Goal: Information Seeking & Learning: Learn about a topic

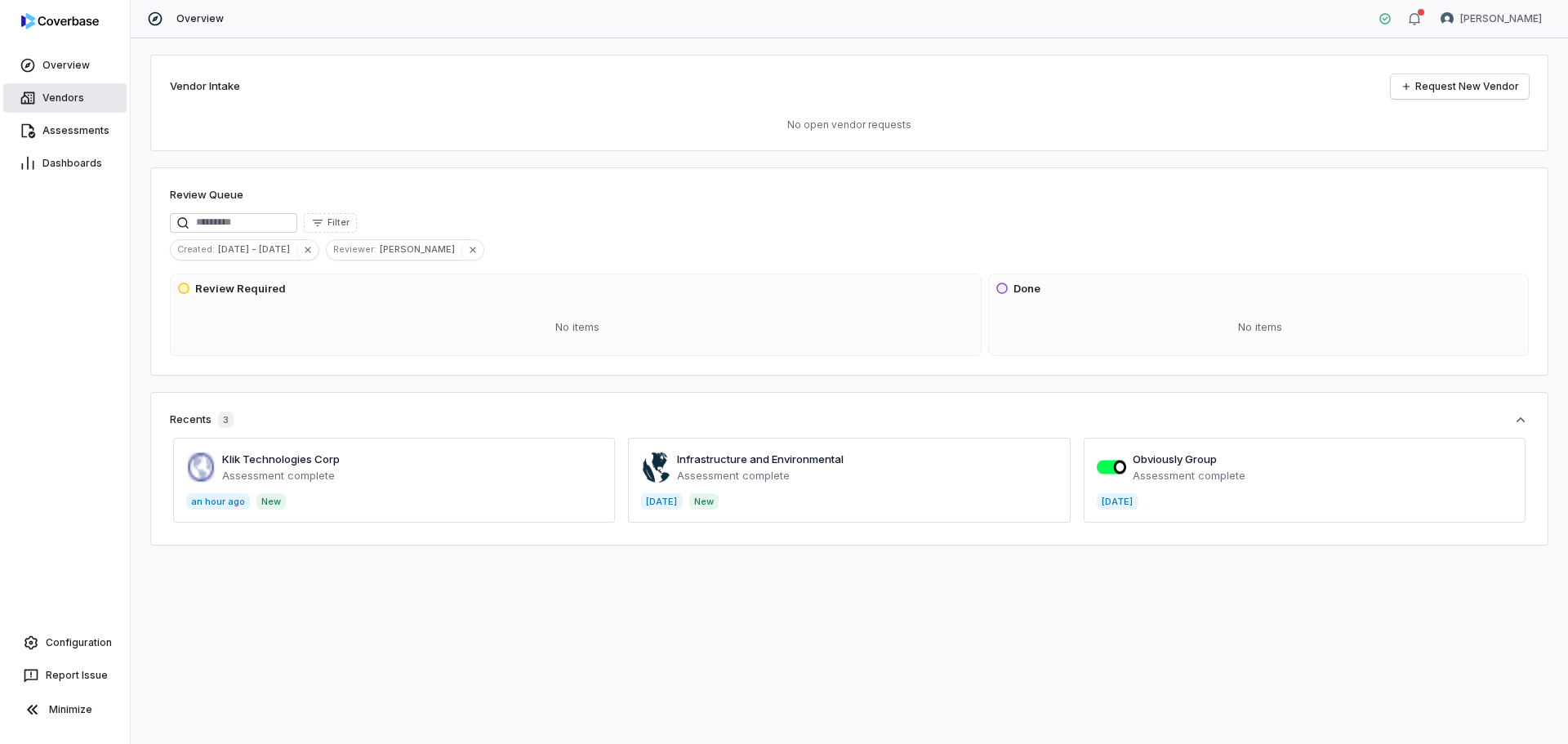
click at [72, 99] on span "Vendors" at bounding box center [63, 97] width 42 height 13
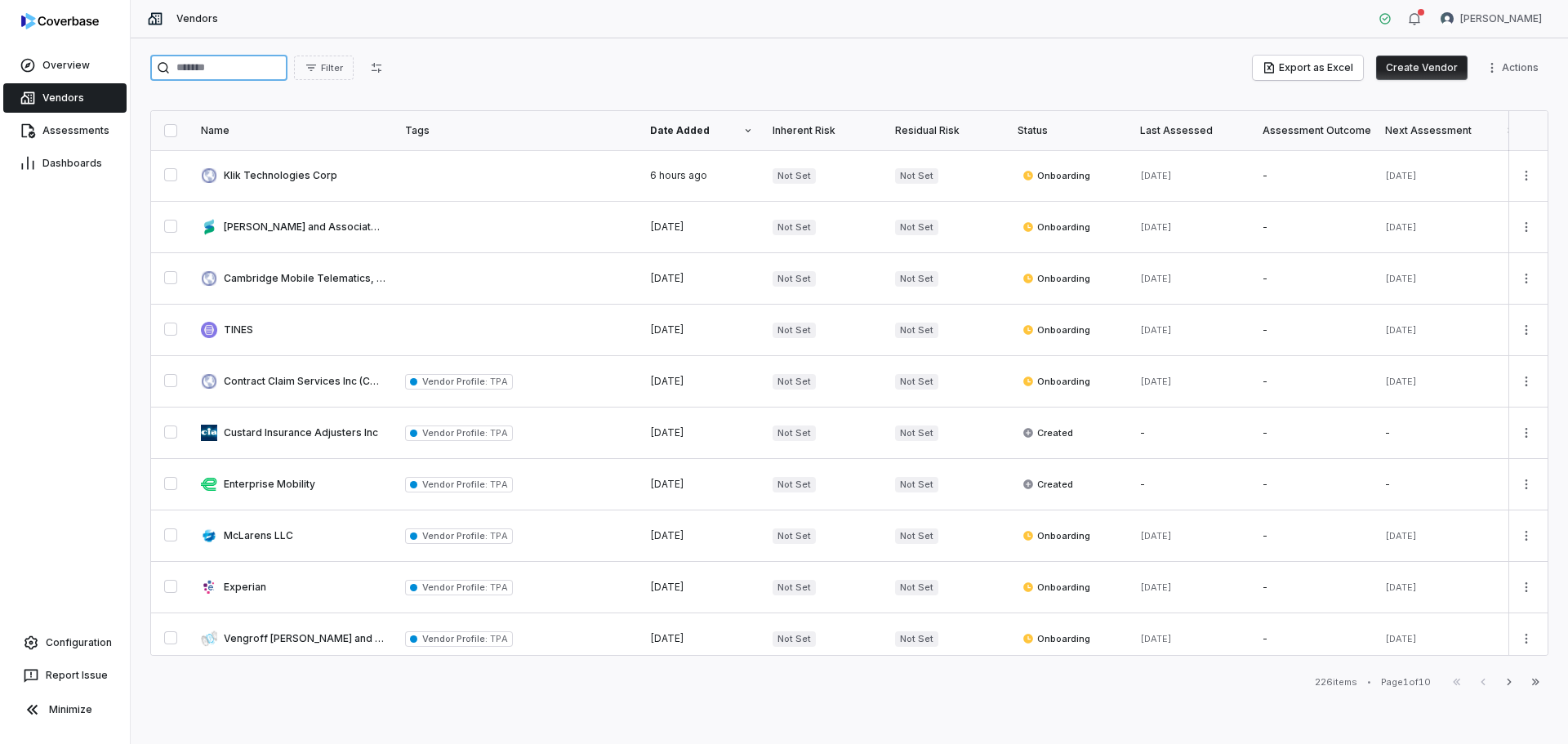
click at [274, 58] on input "search" at bounding box center [218, 67] width 137 height 26
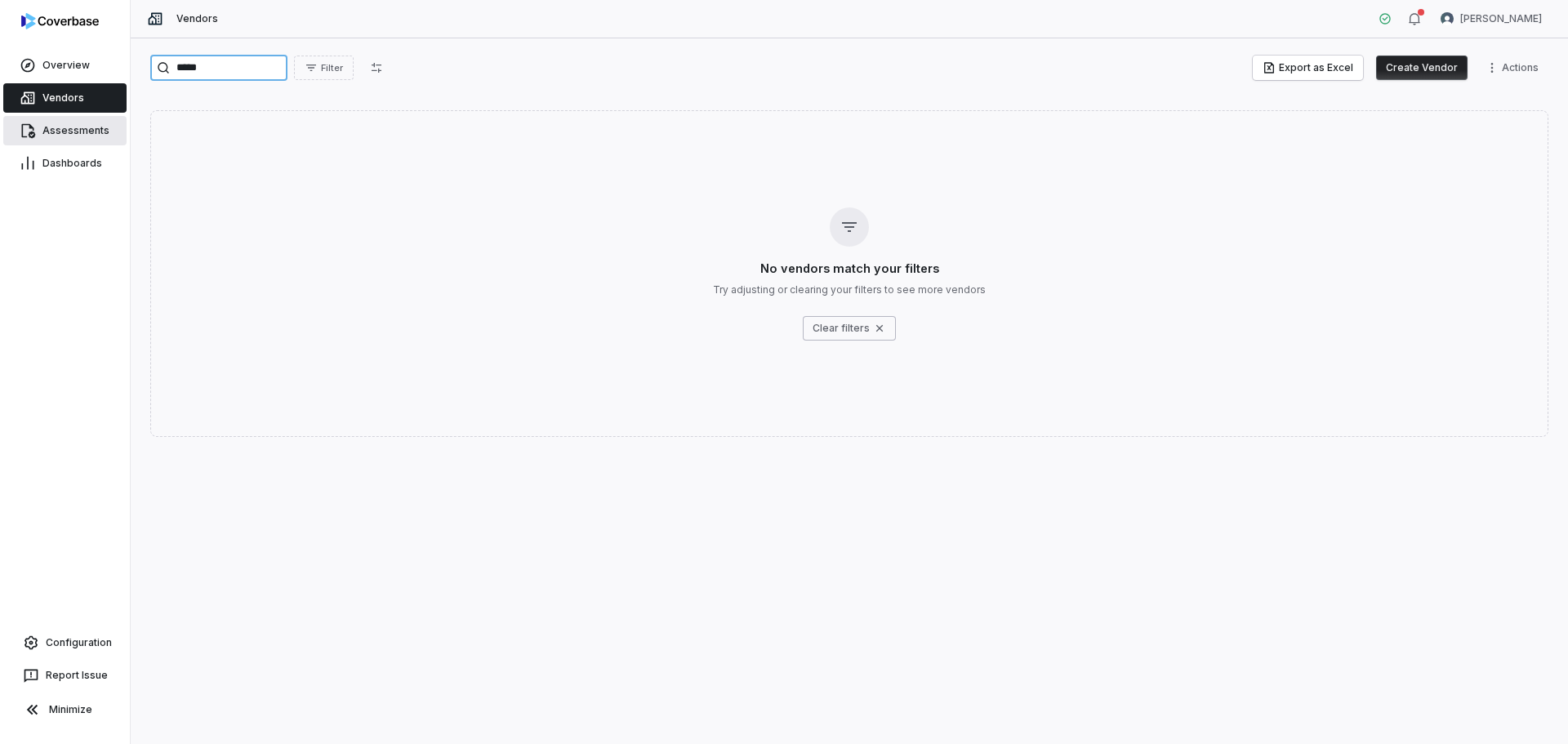
type input "*****"
click at [66, 124] on link "Assessments" at bounding box center [65, 130] width 124 height 29
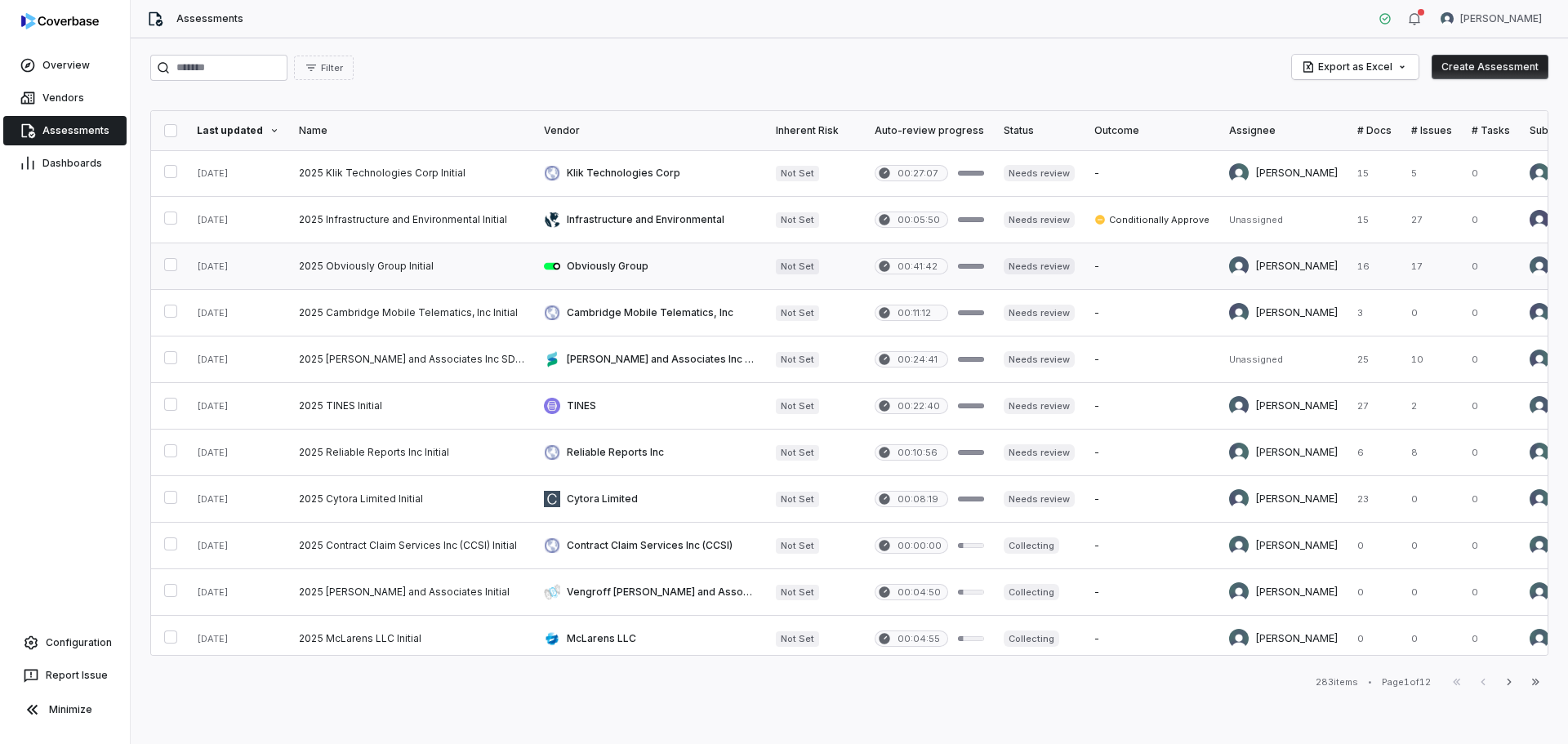
click at [401, 279] on link at bounding box center [411, 267] width 245 height 46
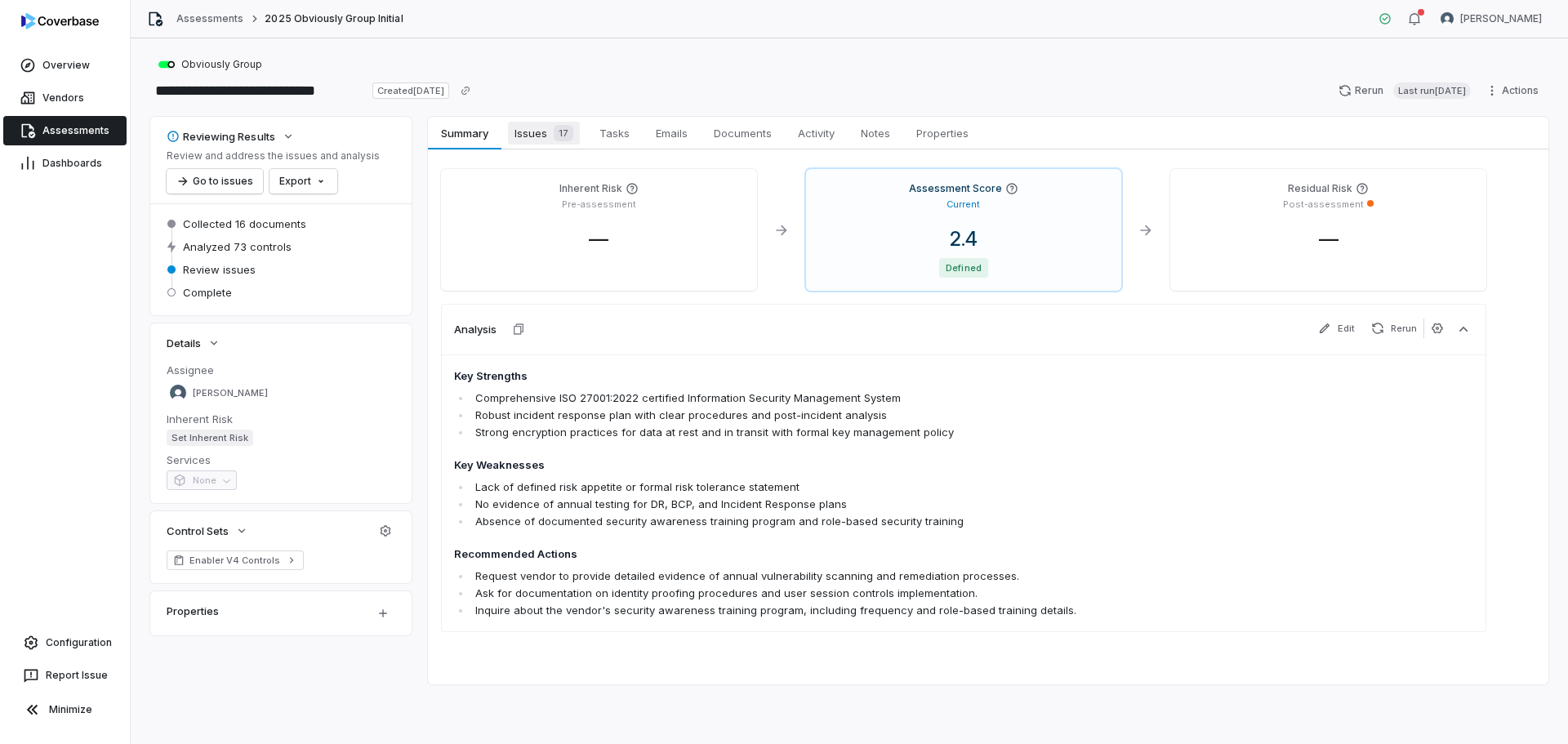
click at [556, 129] on span "17" at bounding box center [563, 133] width 20 height 16
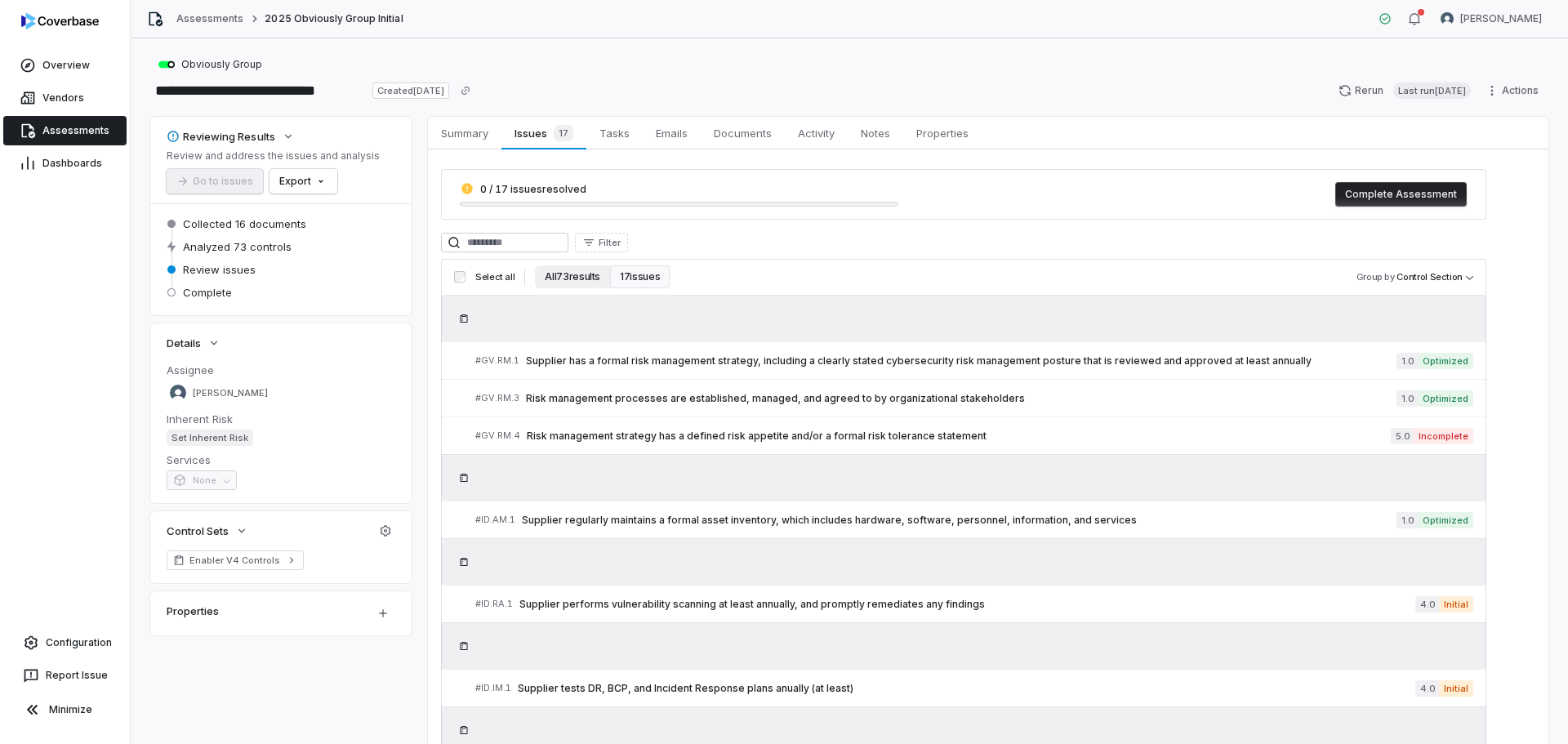
click at [583, 272] on button "All 73 results" at bounding box center [573, 276] width 75 height 23
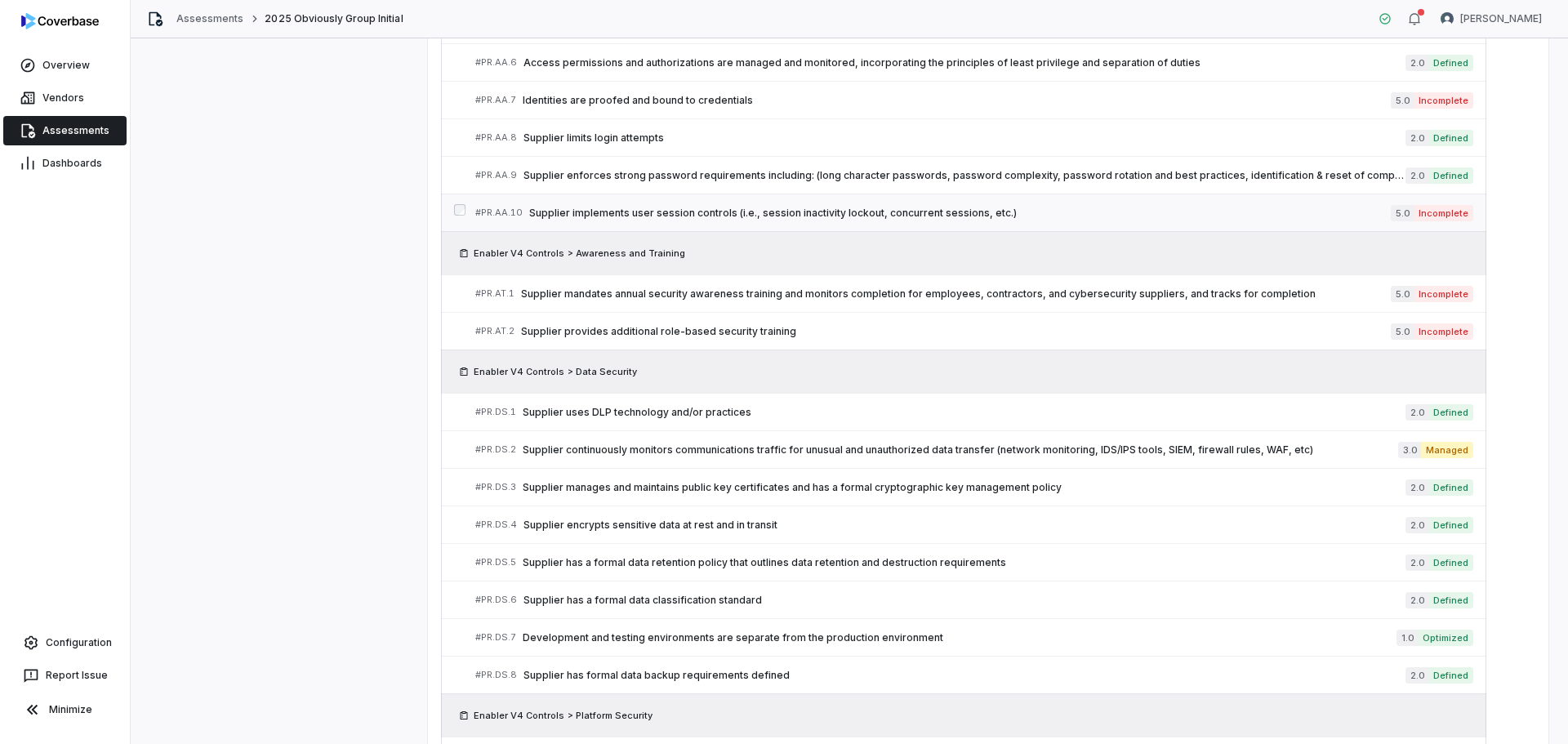
scroll to position [2066, 0]
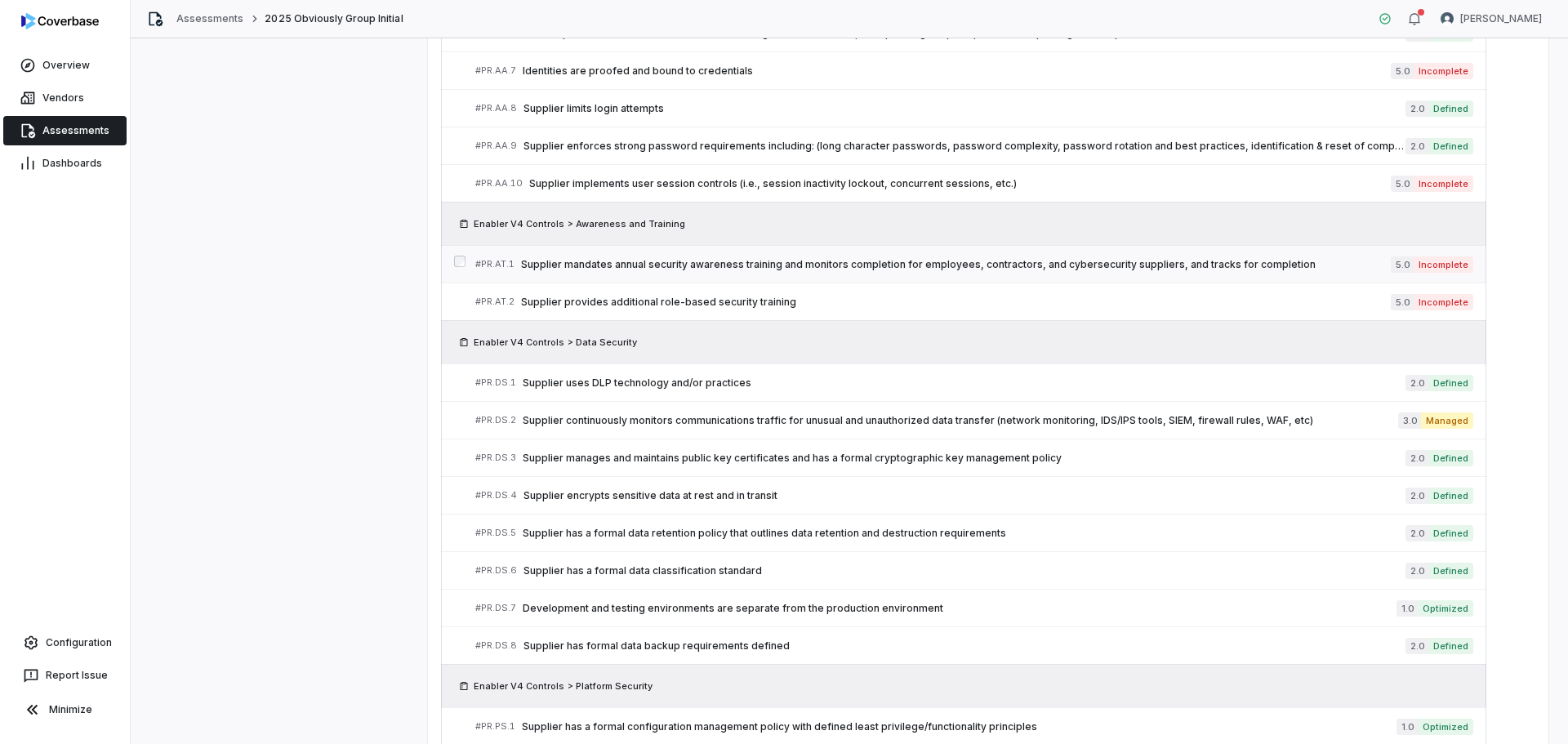
click at [818, 256] on div "# PR.AT.1 Supplier mandates annual security awareness training and monitors com…" at bounding box center [933, 264] width 915 height 17
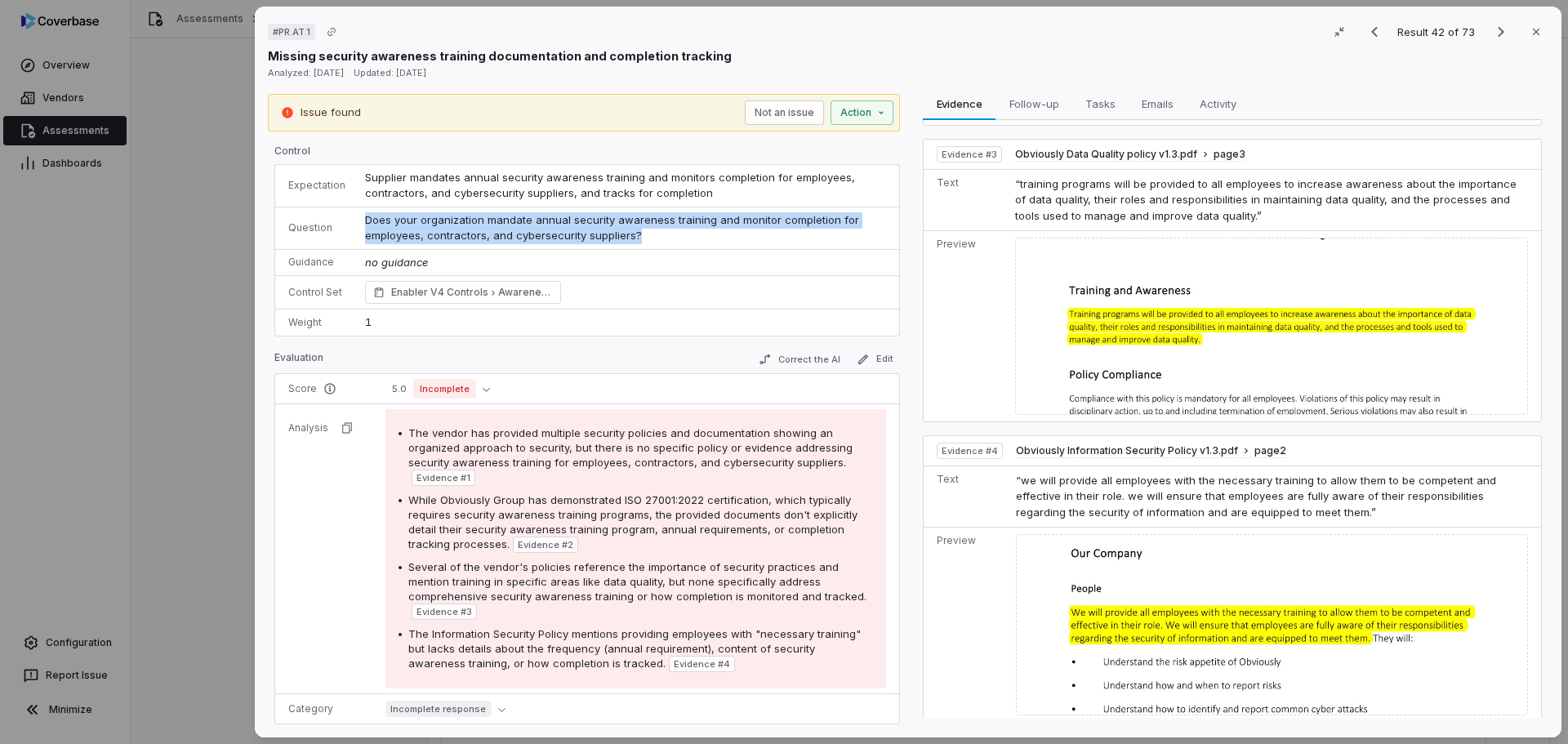
drag, startPoint x: 637, startPoint y: 231, endPoint x: 331, endPoint y: 214, distance: 306.5
click at [331, 214] on tr "Question Does your organization mandate annual security awareness training and …" at bounding box center [587, 228] width 624 height 43
click at [1491, 33] on icon "Next result" at bounding box center [1501, 32] width 20 height 20
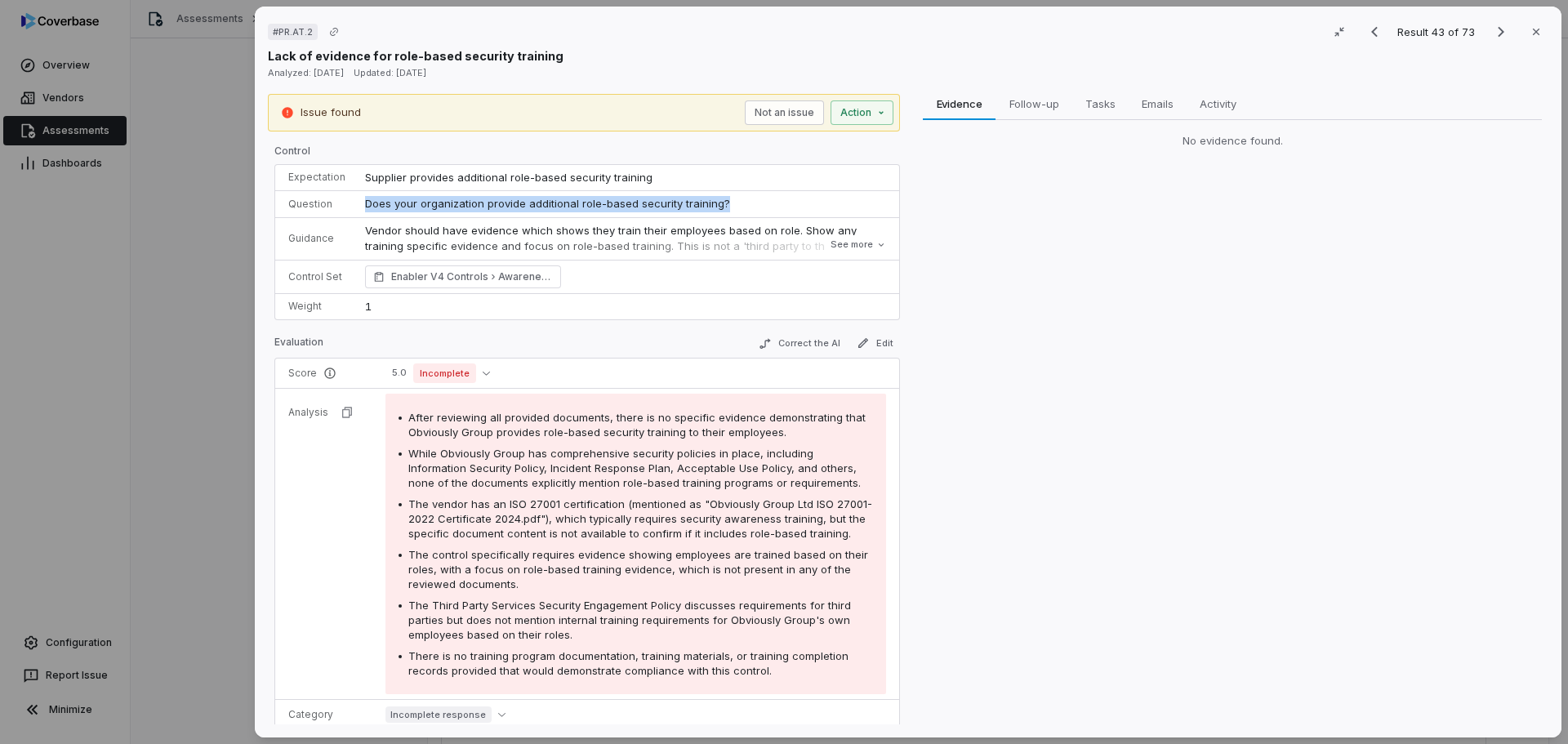
drag, startPoint x: 738, startPoint y: 205, endPoint x: 360, endPoint y: 202, distance: 378.0
click at [360, 202] on td "Does your organization provide additional role-based security training?" at bounding box center [627, 205] width 544 height 27
copy span "Does your organization provide additional role-based security training?"
click at [1491, 28] on icon "Next result" at bounding box center [1501, 32] width 20 height 20
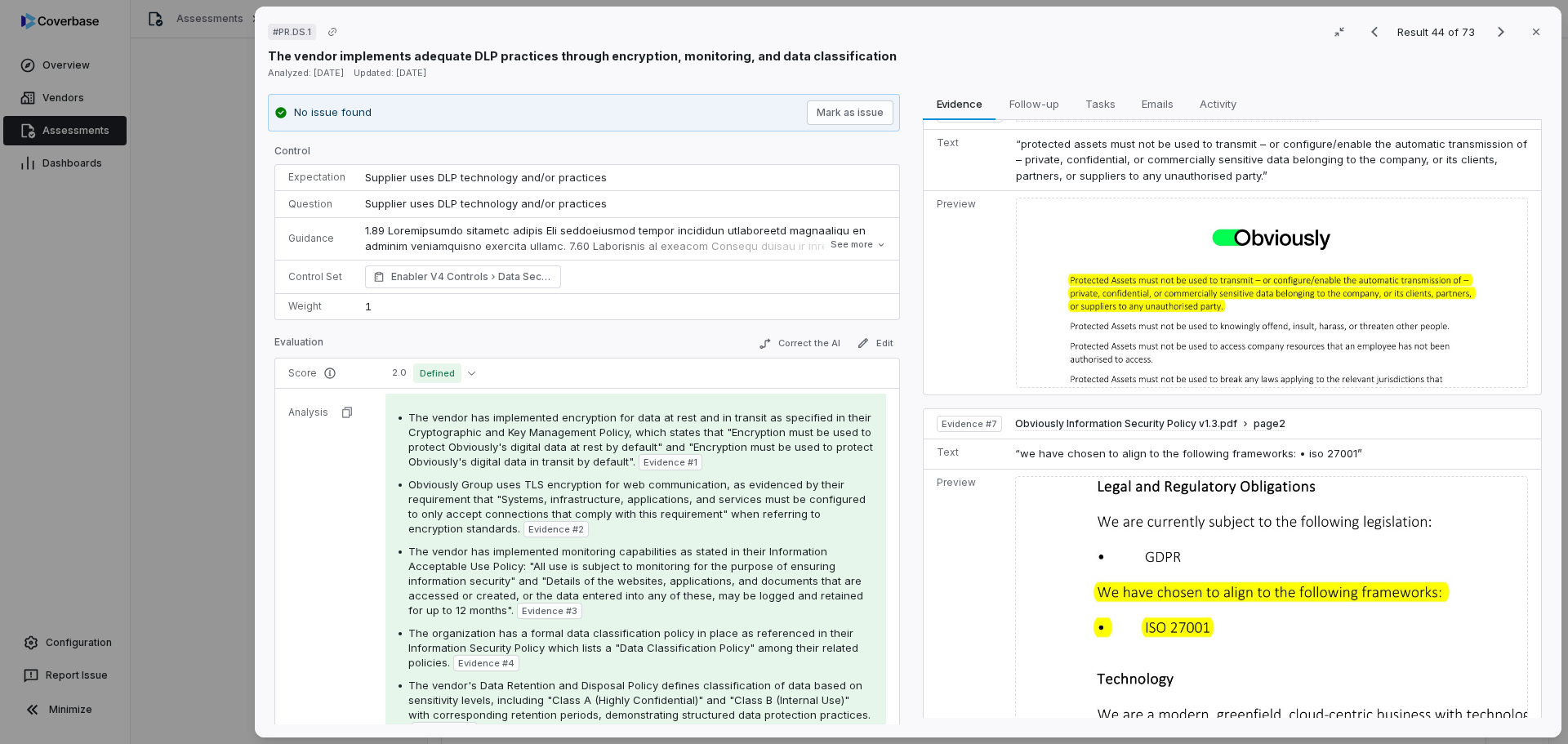
scroll to position [1886, 0]
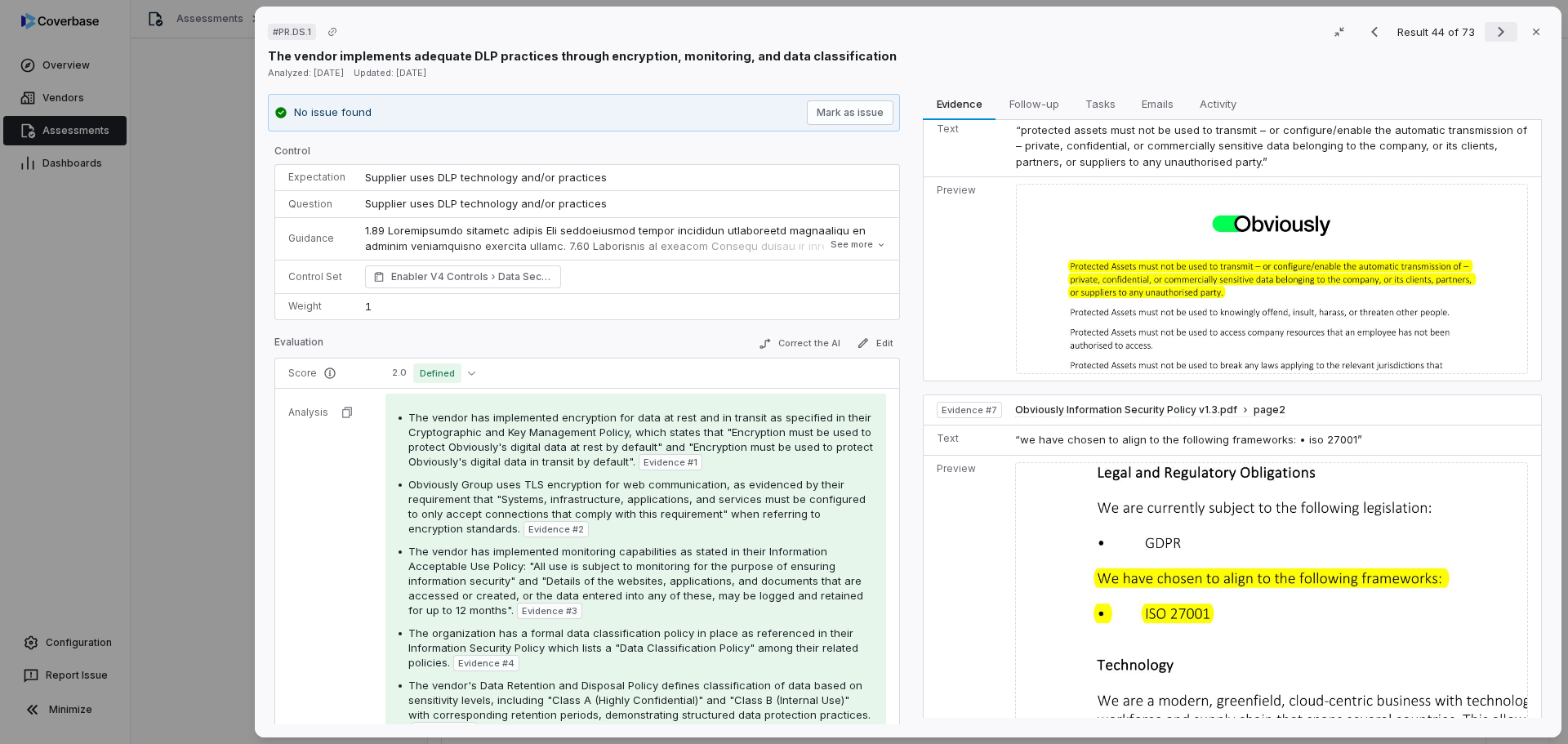
click at [1491, 27] on icon "Next result" at bounding box center [1501, 32] width 20 height 20
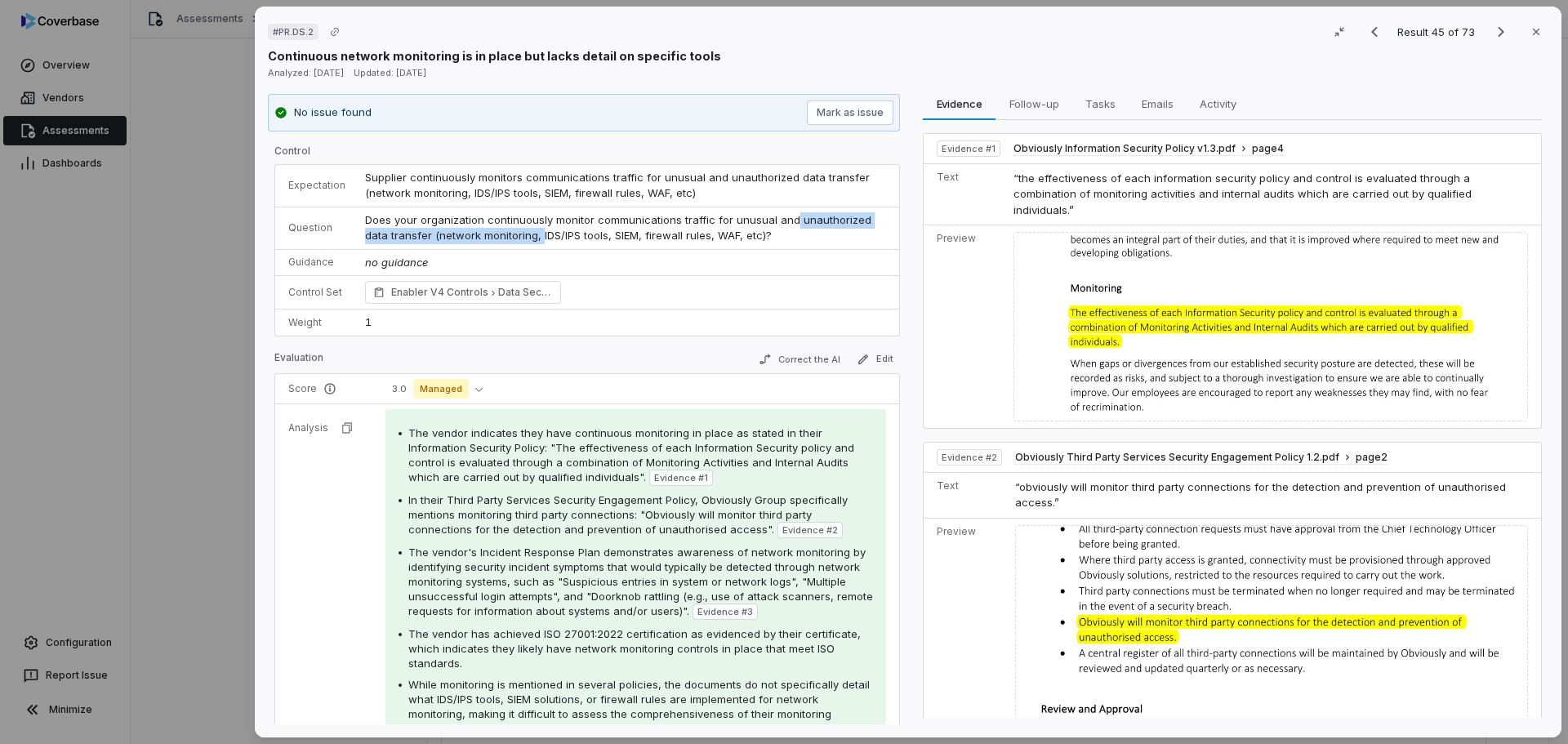
drag, startPoint x: 772, startPoint y: 227, endPoint x: 553, endPoint y: 228, distance: 219.0
click at [542, 228] on td "Does your organization continuously monitor communications traffic for unusual …" at bounding box center [627, 228] width 544 height 43
click at [764, 234] on span "Does your organization continuously monitor communications traffic for unusual …" at bounding box center [620, 228] width 510 height 29
drag, startPoint x: 774, startPoint y: 236, endPoint x: 332, endPoint y: 213, distance: 442.6
click at [332, 213] on tr "Question Does your organization continuously monitor communications traffic for…" at bounding box center [587, 228] width 624 height 43
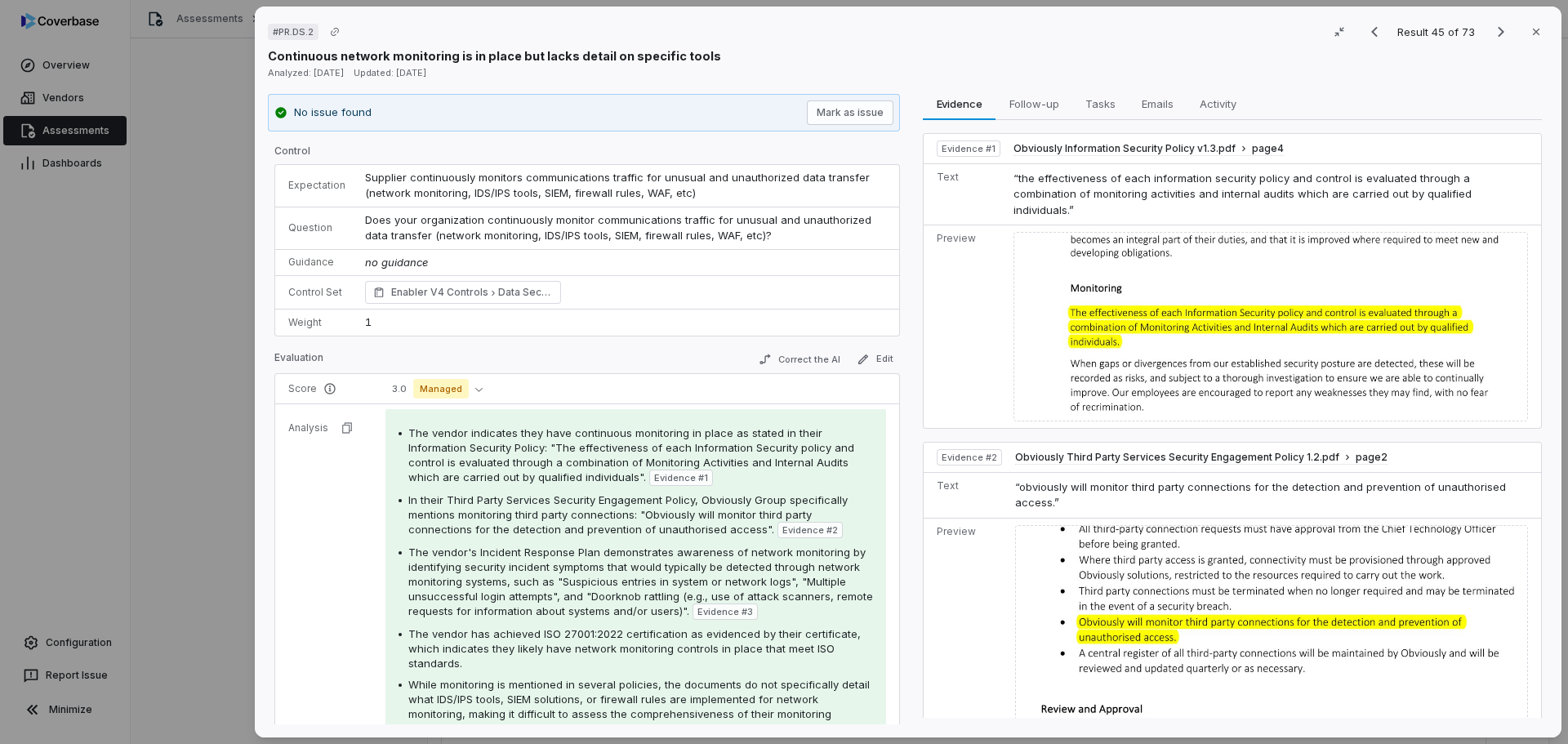
copy tr "Does your organization continuously monitor communications traffic for unusual …"
click at [1495, 28] on icon "Next result" at bounding box center [1501, 32] width 20 height 20
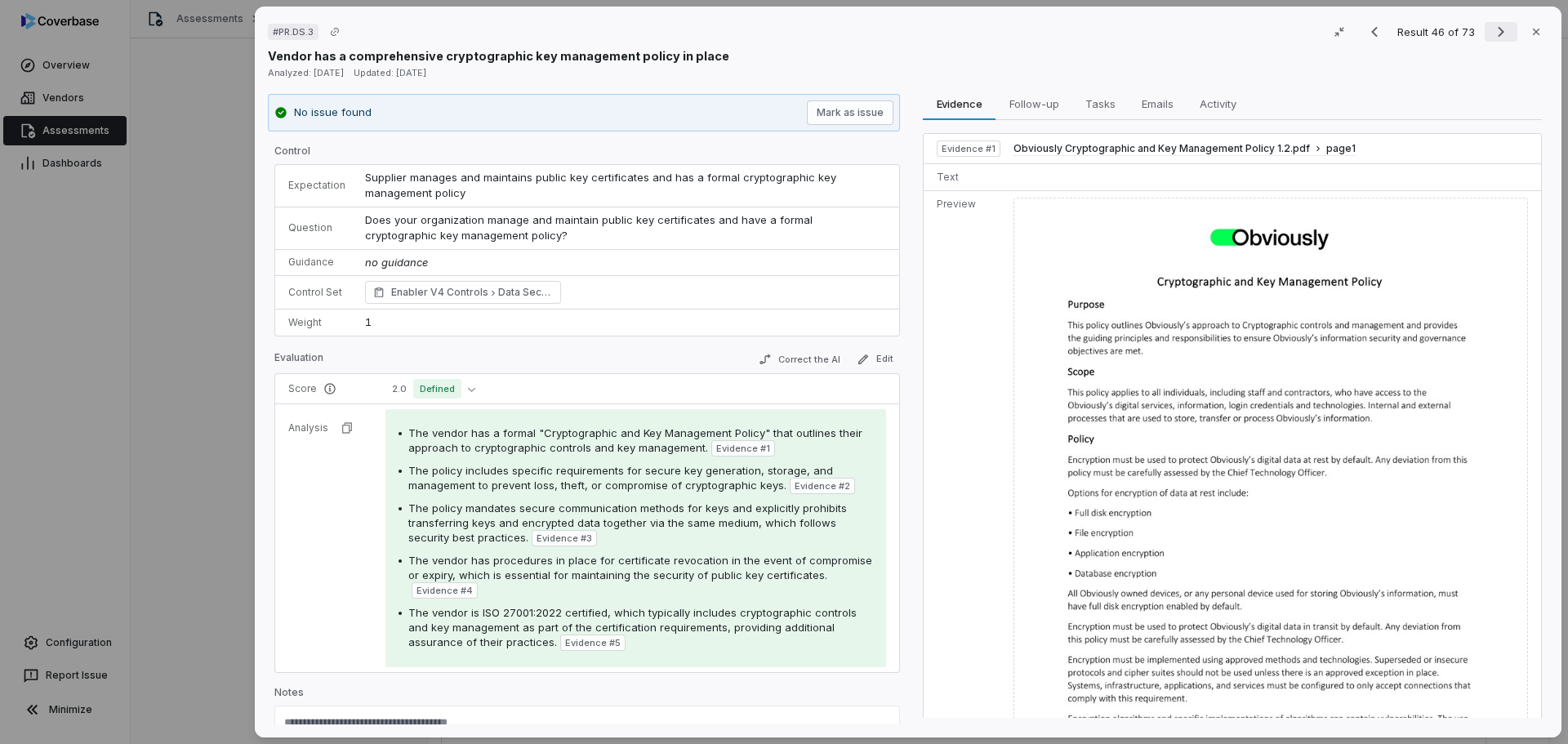
click at [1495, 28] on icon "Next result" at bounding box center [1501, 32] width 20 height 20
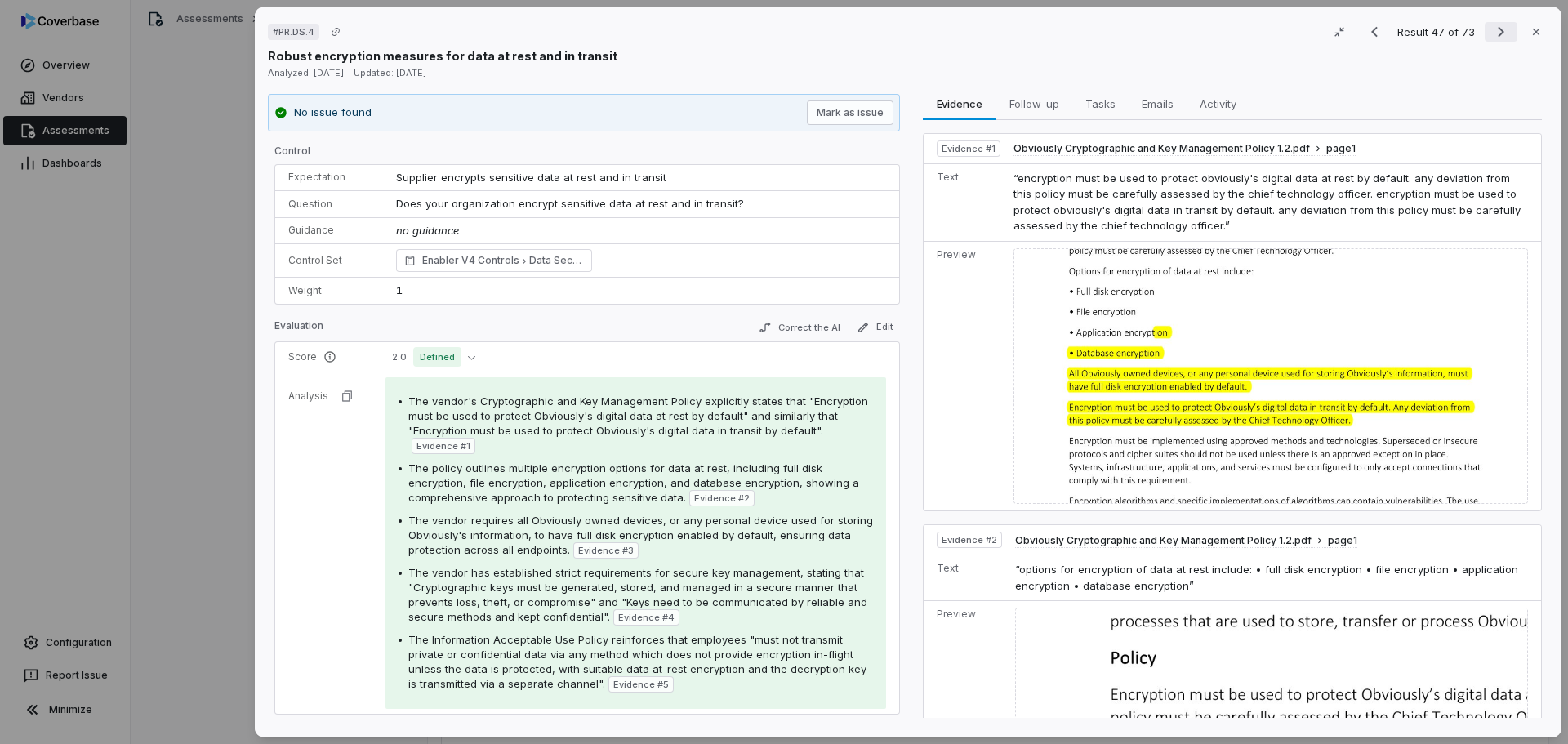
click at [1495, 28] on icon "Next result" at bounding box center [1501, 32] width 20 height 20
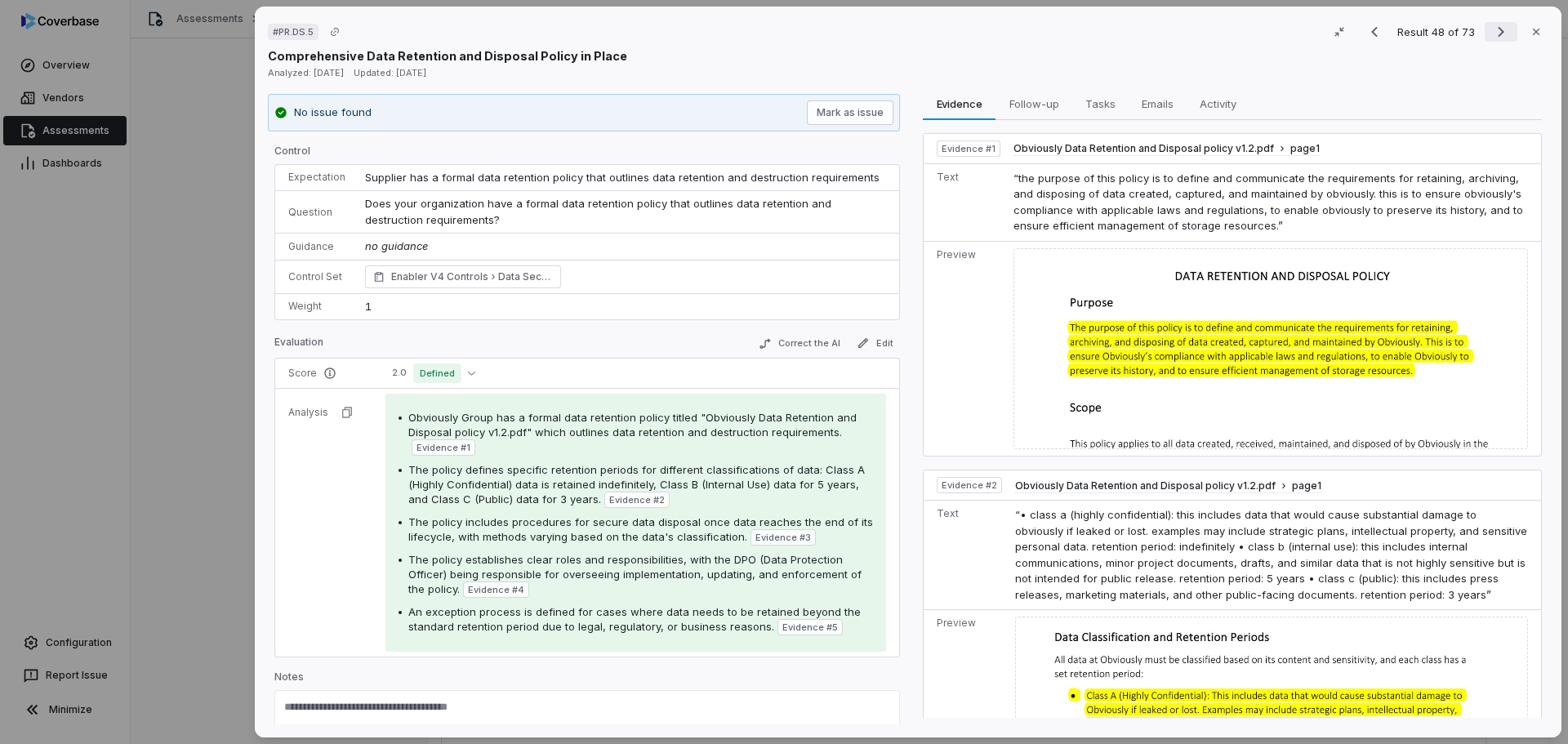
click at [1495, 28] on icon "Next result" at bounding box center [1501, 32] width 20 height 20
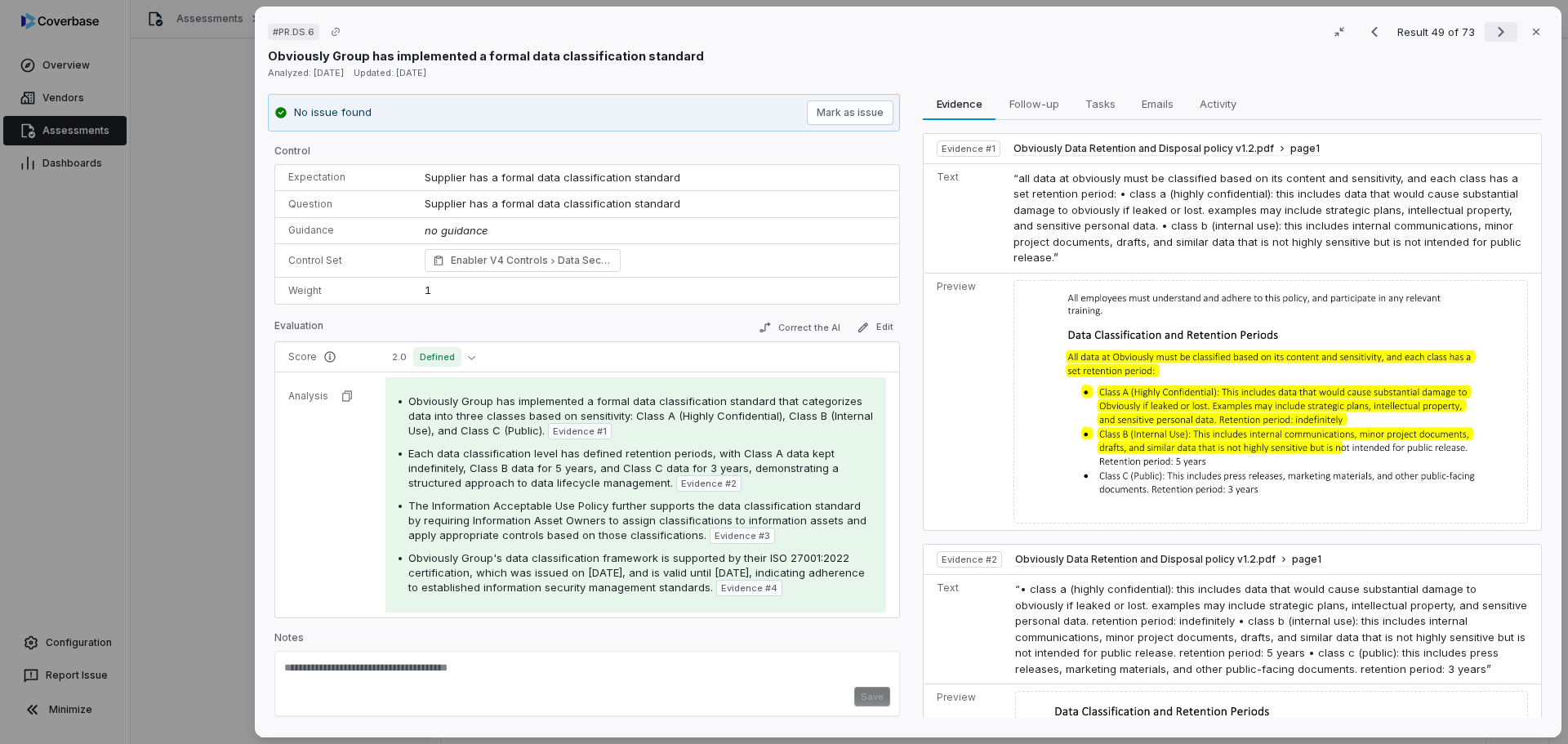
click at [1495, 28] on icon "Next result" at bounding box center [1501, 32] width 20 height 20
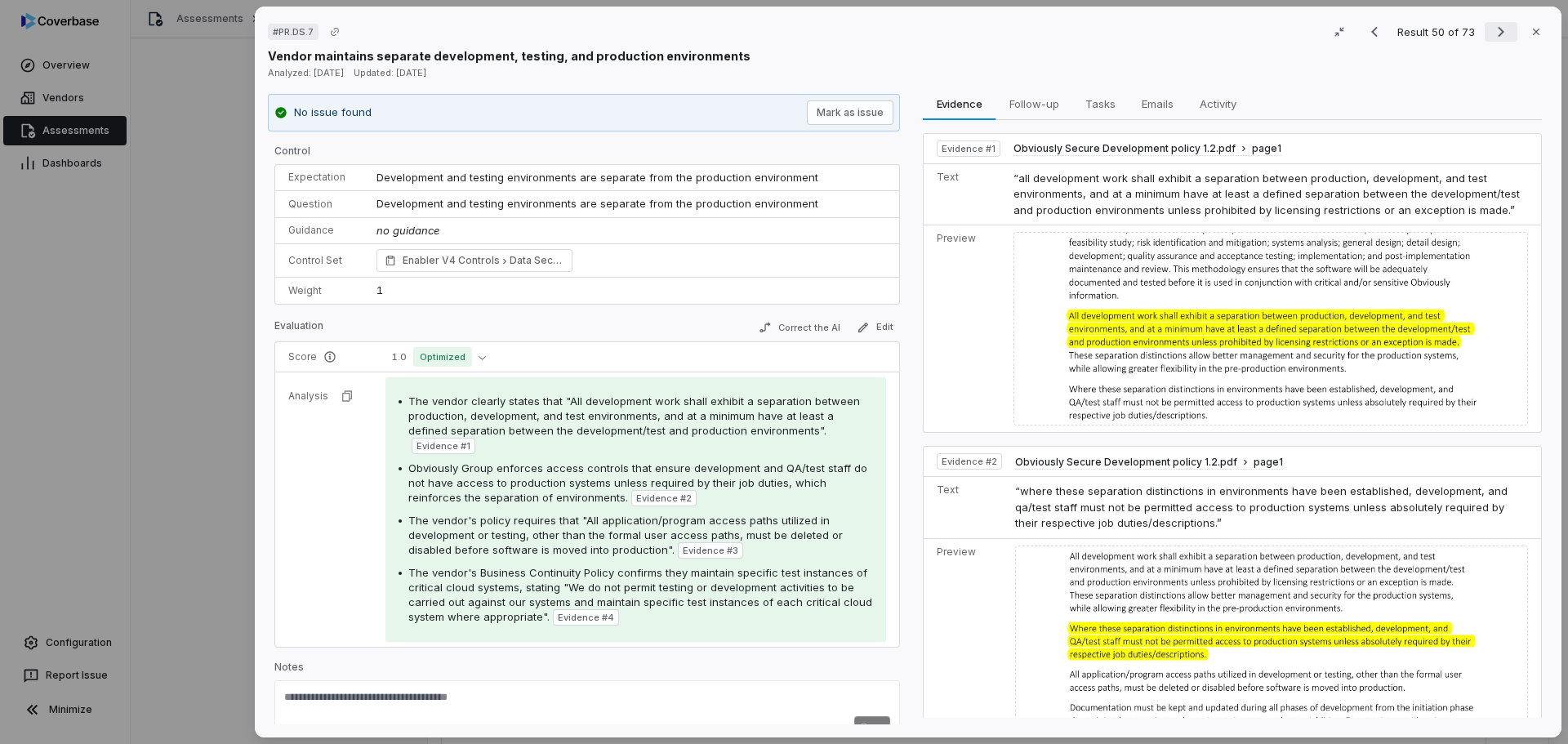
click at [1495, 28] on icon "Next result" at bounding box center [1501, 32] width 20 height 20
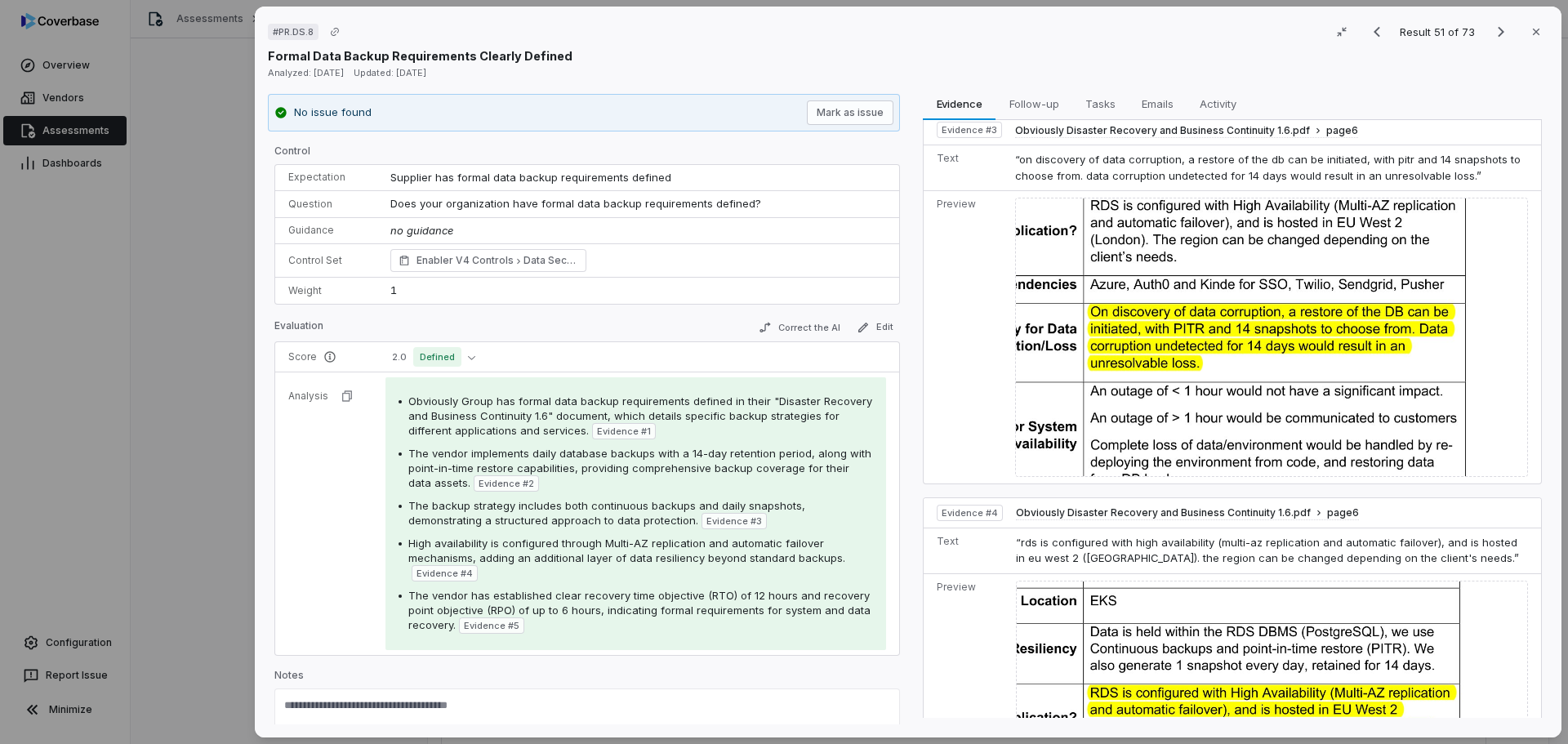
scroll to position [622, 0]
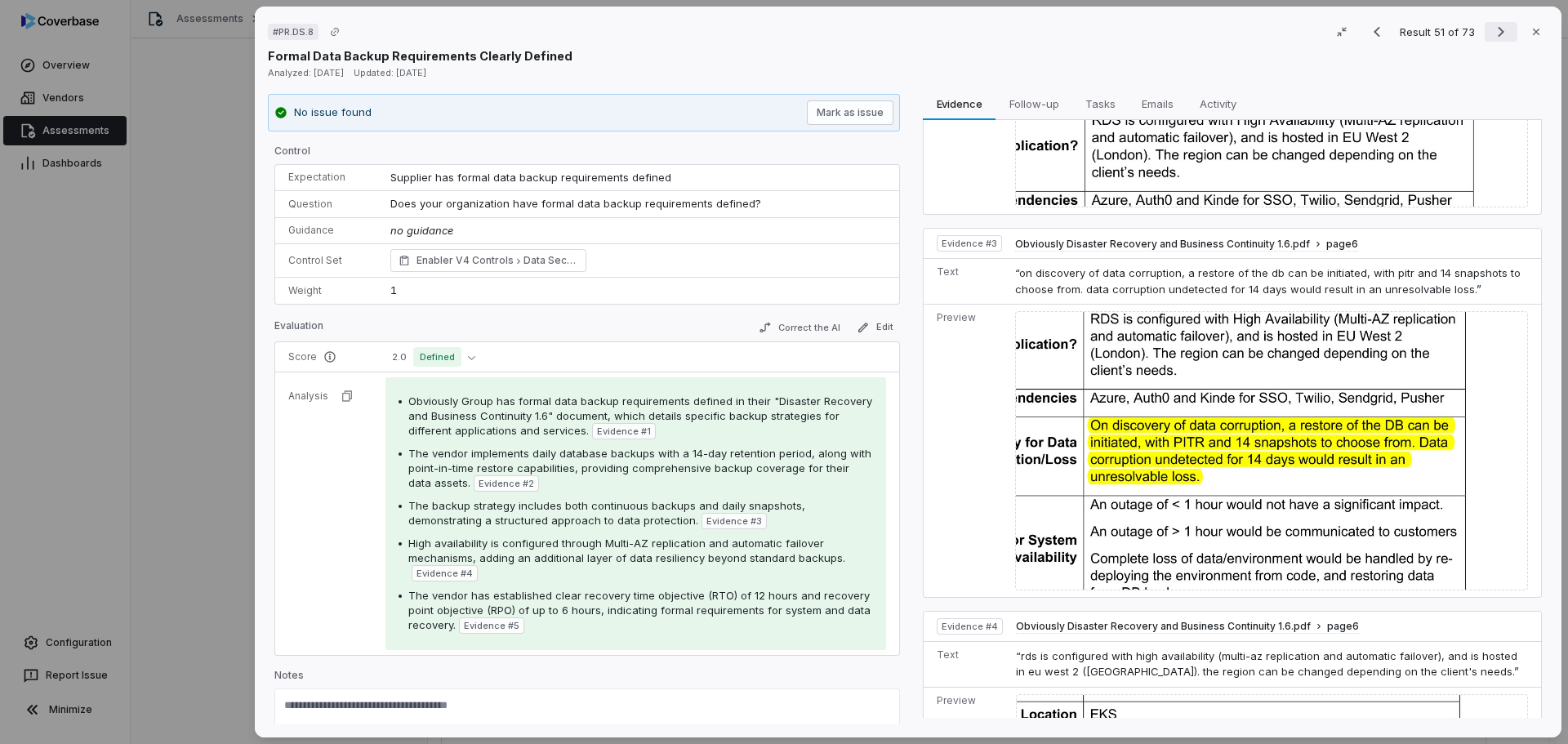
click at [1497, 29] on icon "Next result" at bounding box center [1501, 32] width 7 height 10
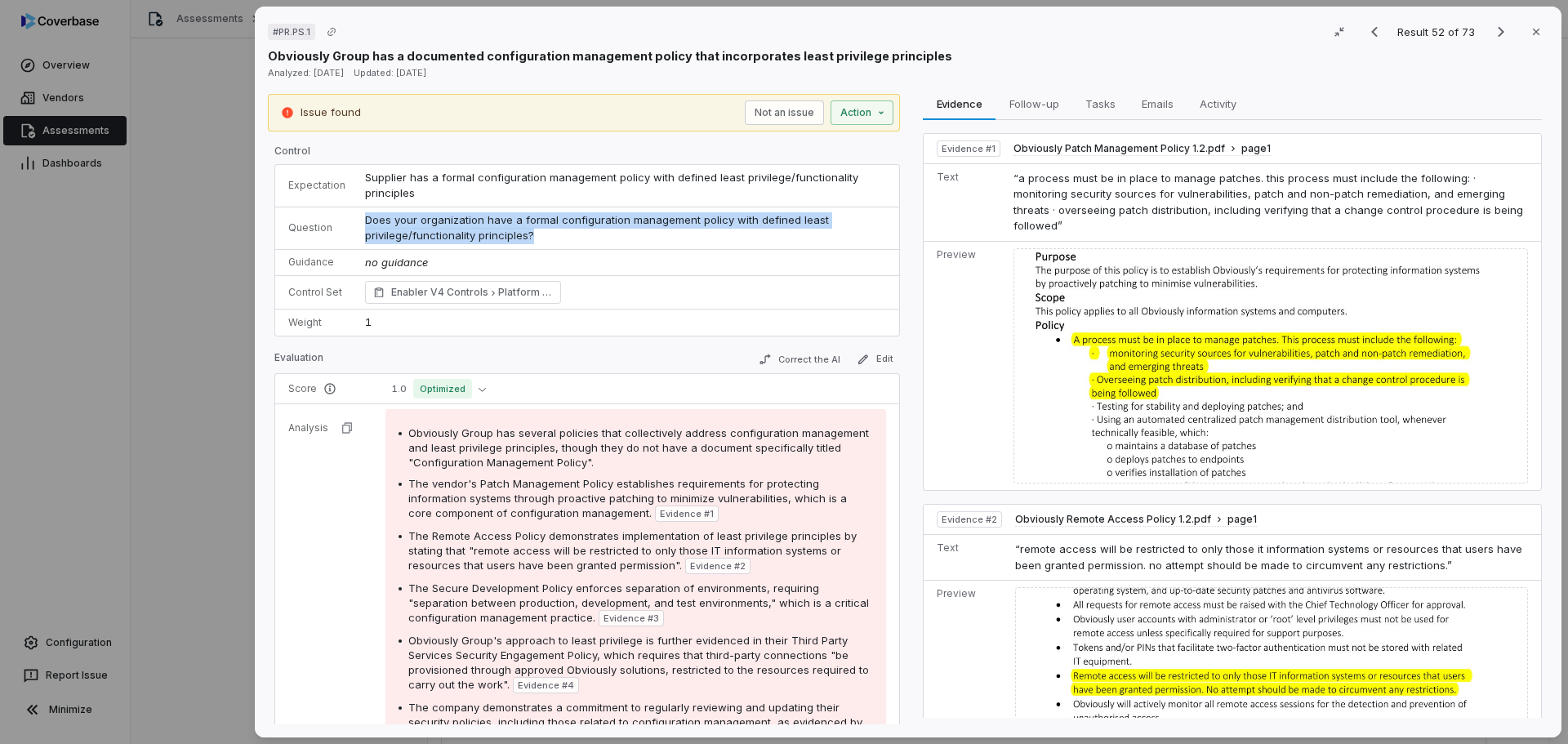
drag, startPoint x: 579, startPoint y: 234, endPoint x: 339, endPoint y: 225, distance: 240.2
click at [339, 225] on tr "Question Does your organization have a formal configuration management policy w…" at bounding box center [587, 228] width 624 height 43
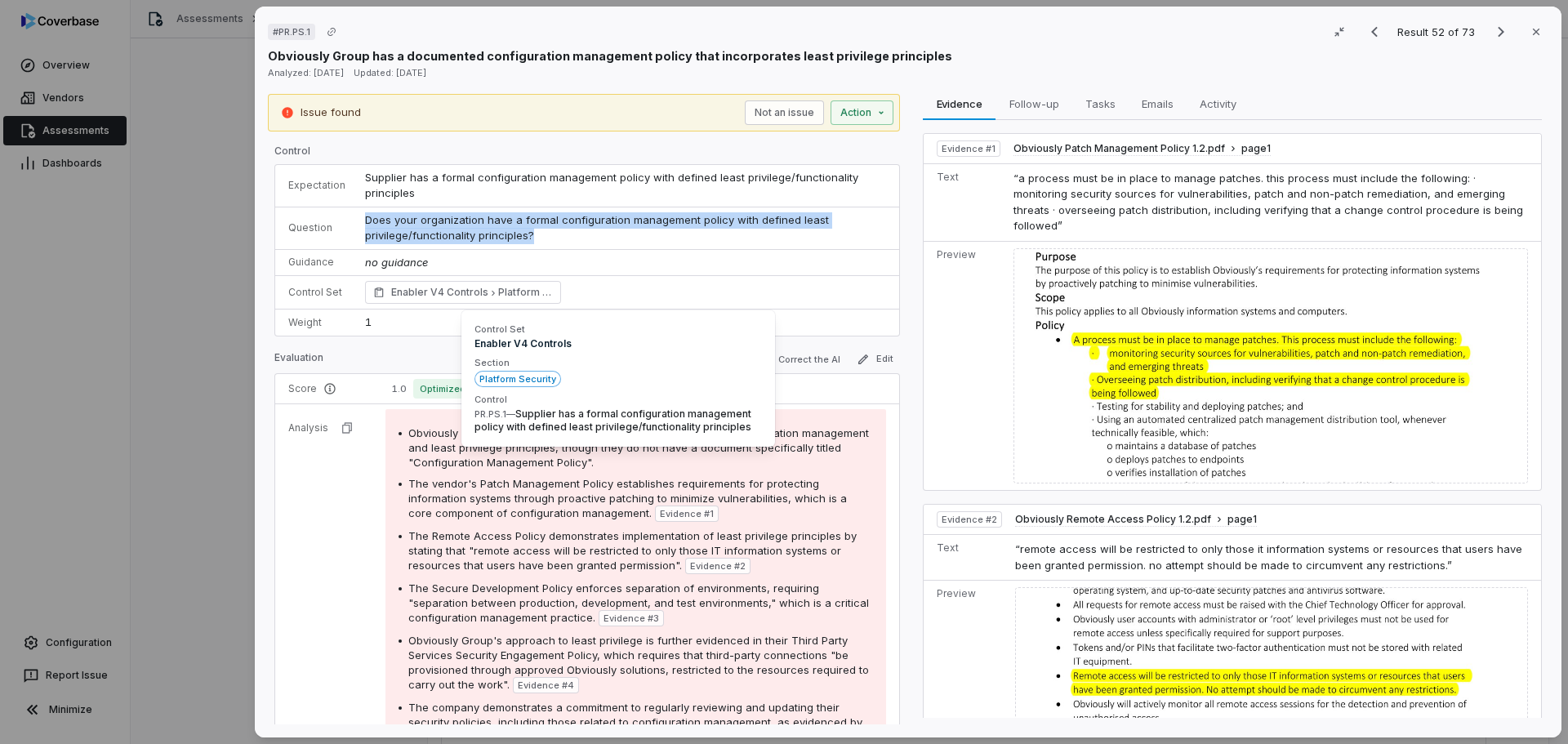
copy tr "Does your organization have a formal configuration management policy with defin…"
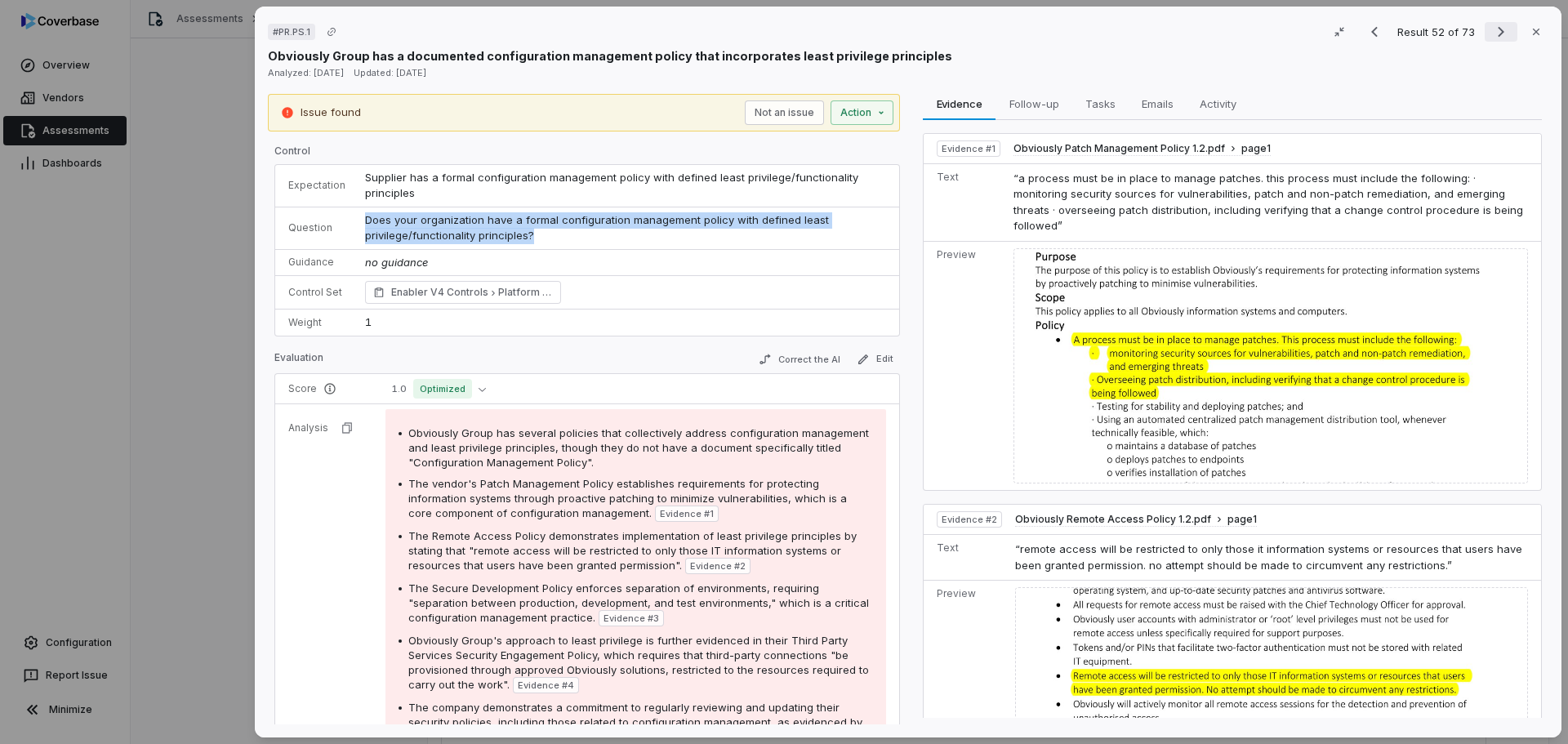
click at [1493, 37] on icon "Next result" at bounding box center [1501, 32] width 20 height 20
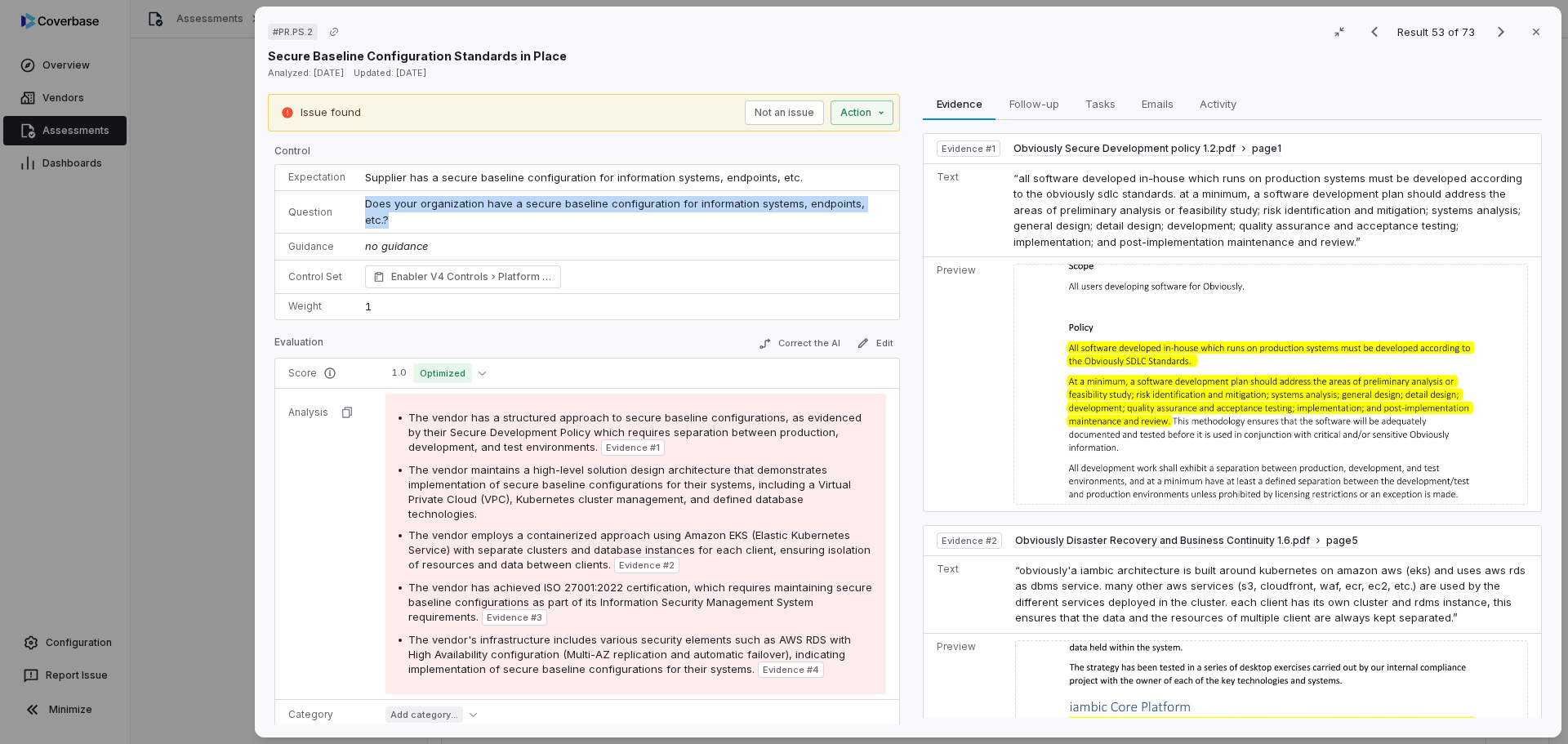
drag, startPoint x: 878, startPoint y: 204, endPoint x: 356, endPoint y: 207, distance: 522.0
click at [356, 207] on td "Does your organization have a secure baseline configuration for information sys…" at bounding box center [627, 212] width 544 height 43
copy span "Does your organization have a secure baseline configuration for information sys…"
click at [1491, 26] on icon "Next result" at bounding box center [1501, 32] width 20 height 20
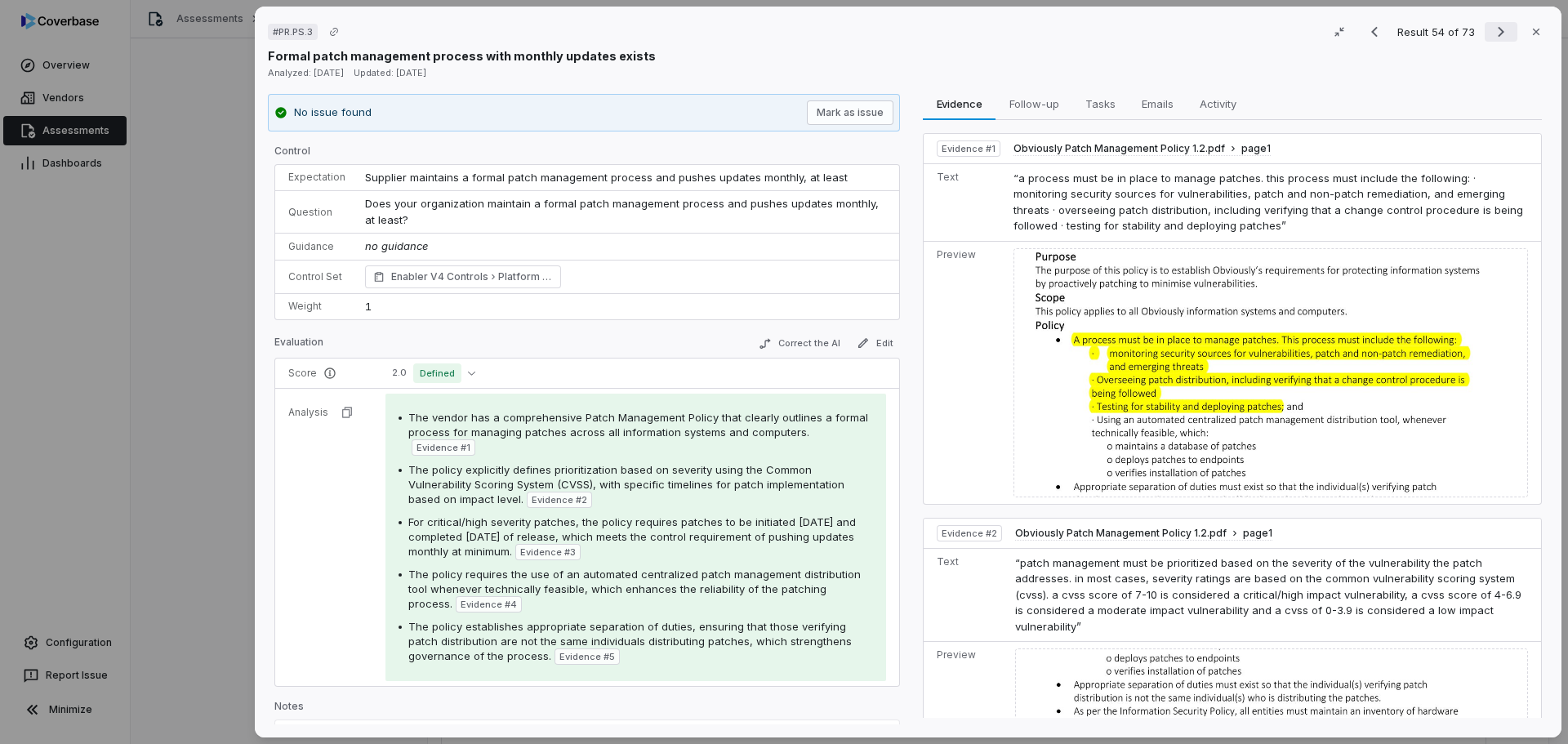
click at [1491, 26] on icon "Next result" at bounding box center [1501, 32] width 20 height 20
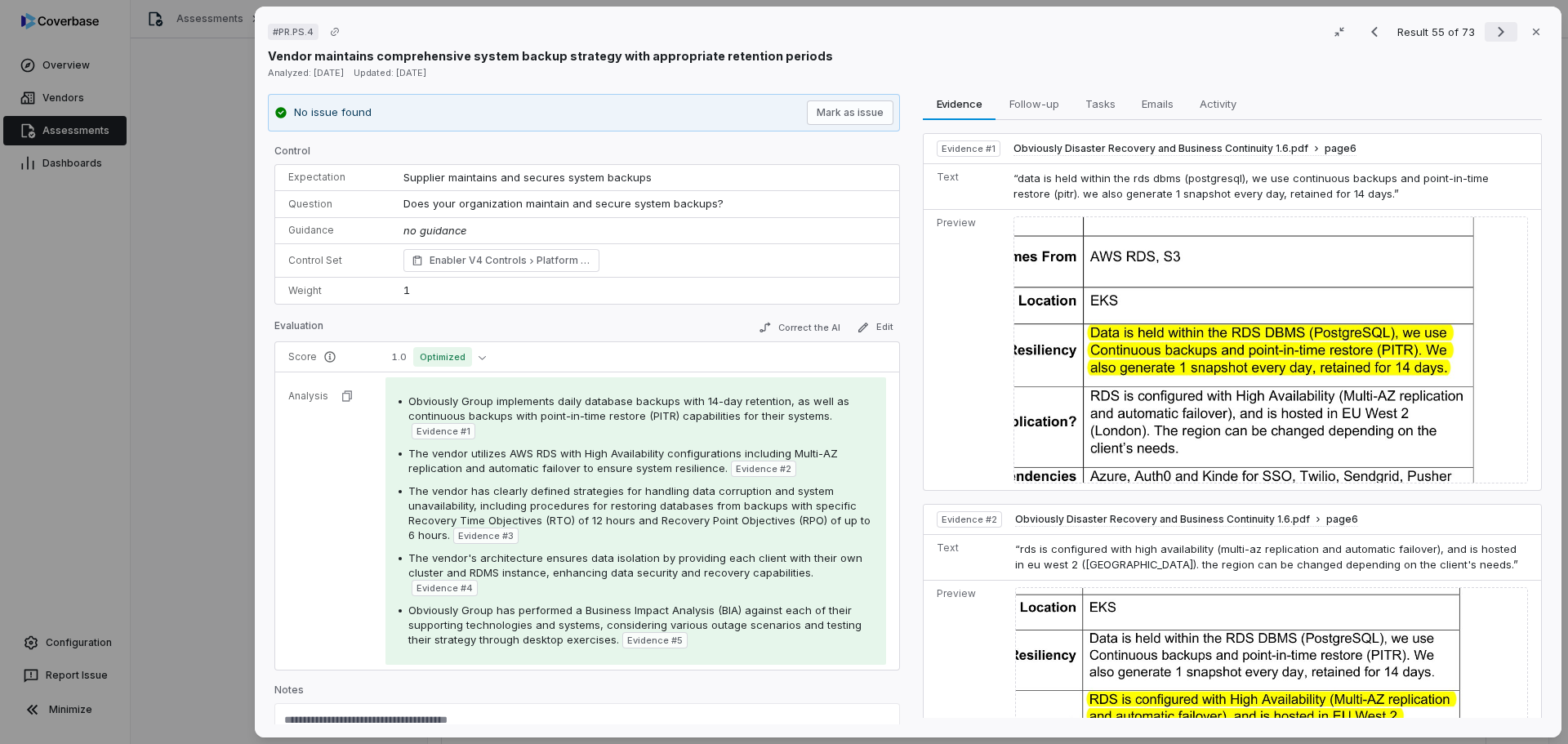
click at [1491, 26] on icon "Next result" at bounding box center [1501, 32] width 20 height 20
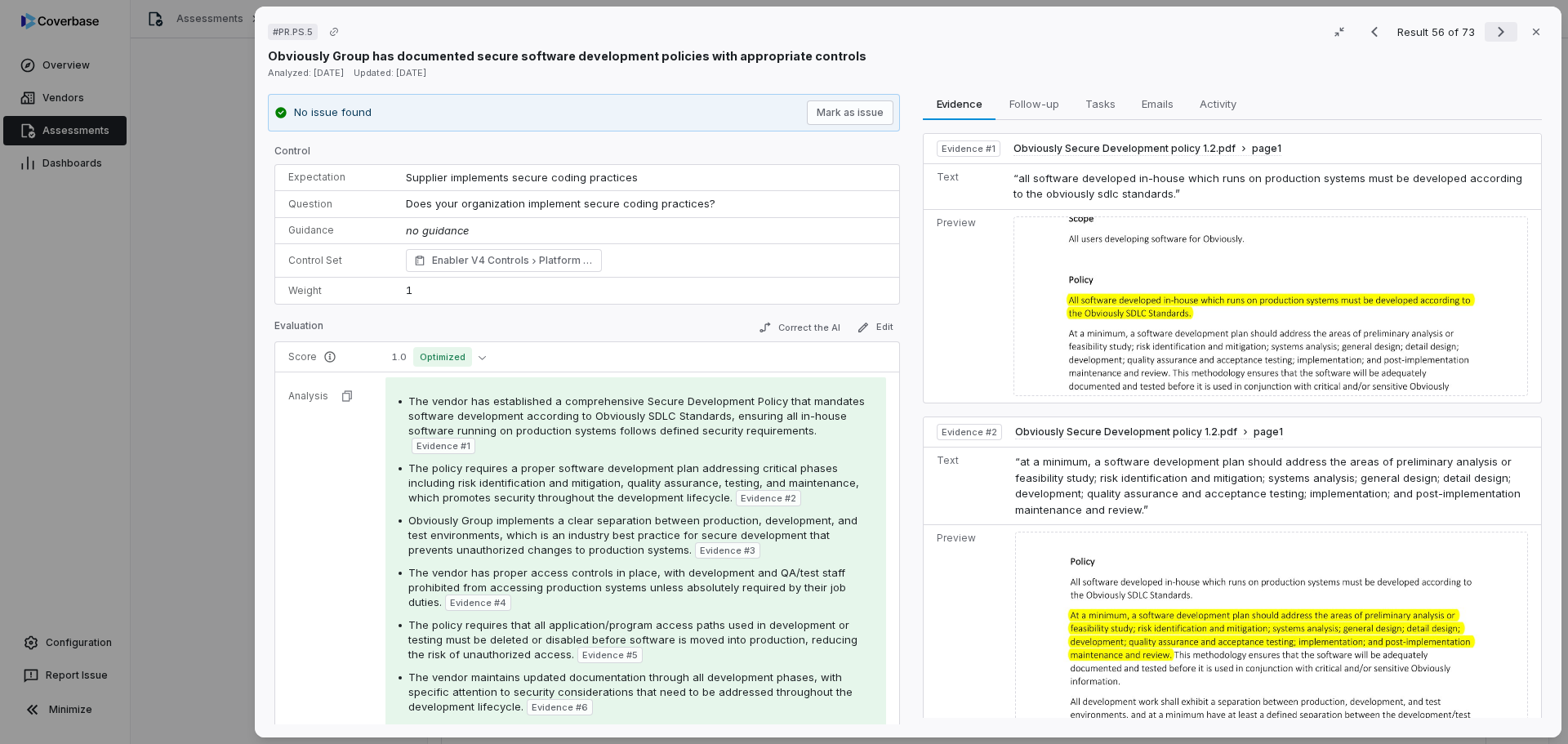
click at [1491, 26] on icon "Next result" at bounding box center [1501, 32] width 20 height 20
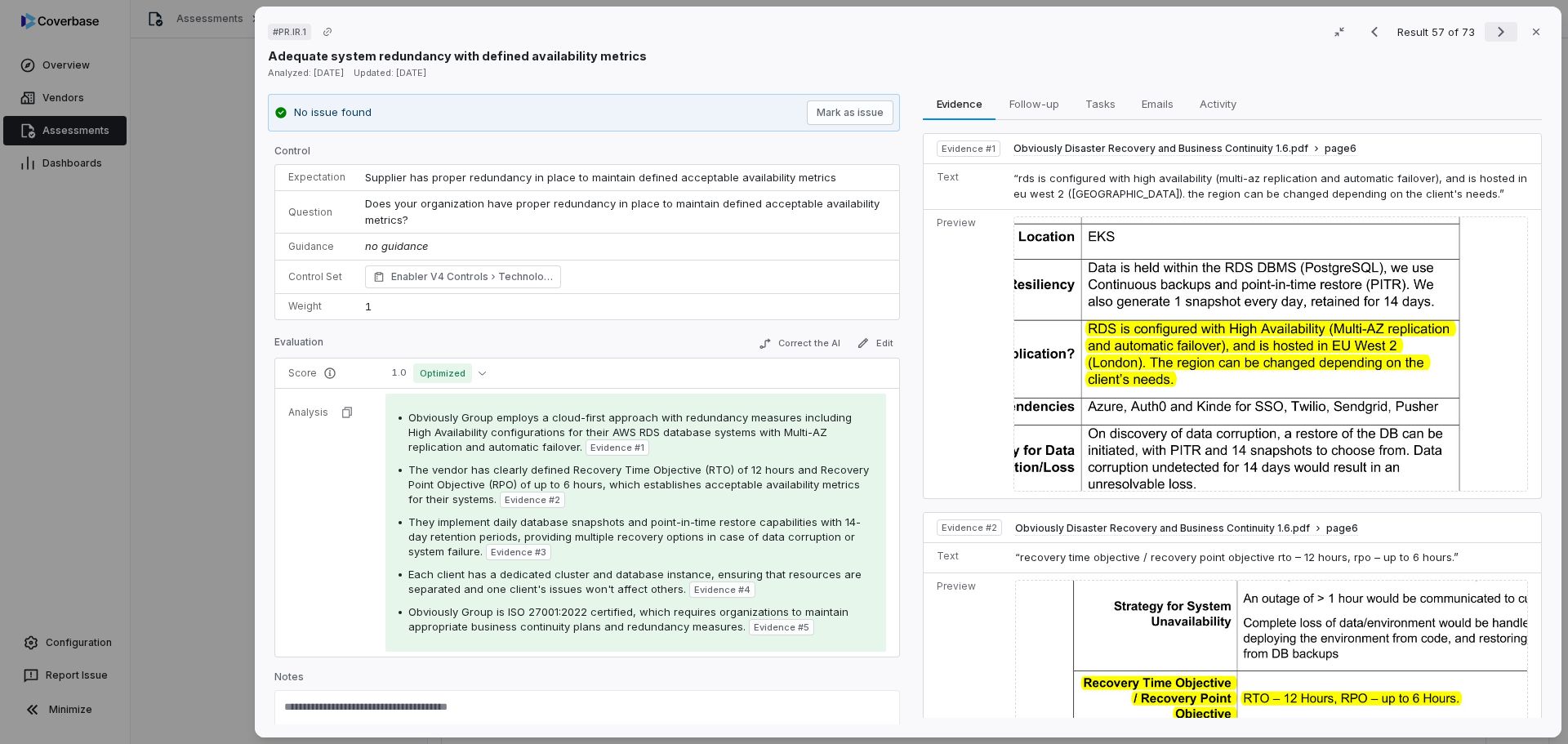
click at [1491, 26] on icon "Next result" at bounding box center [1501, 32] width 20 height 20
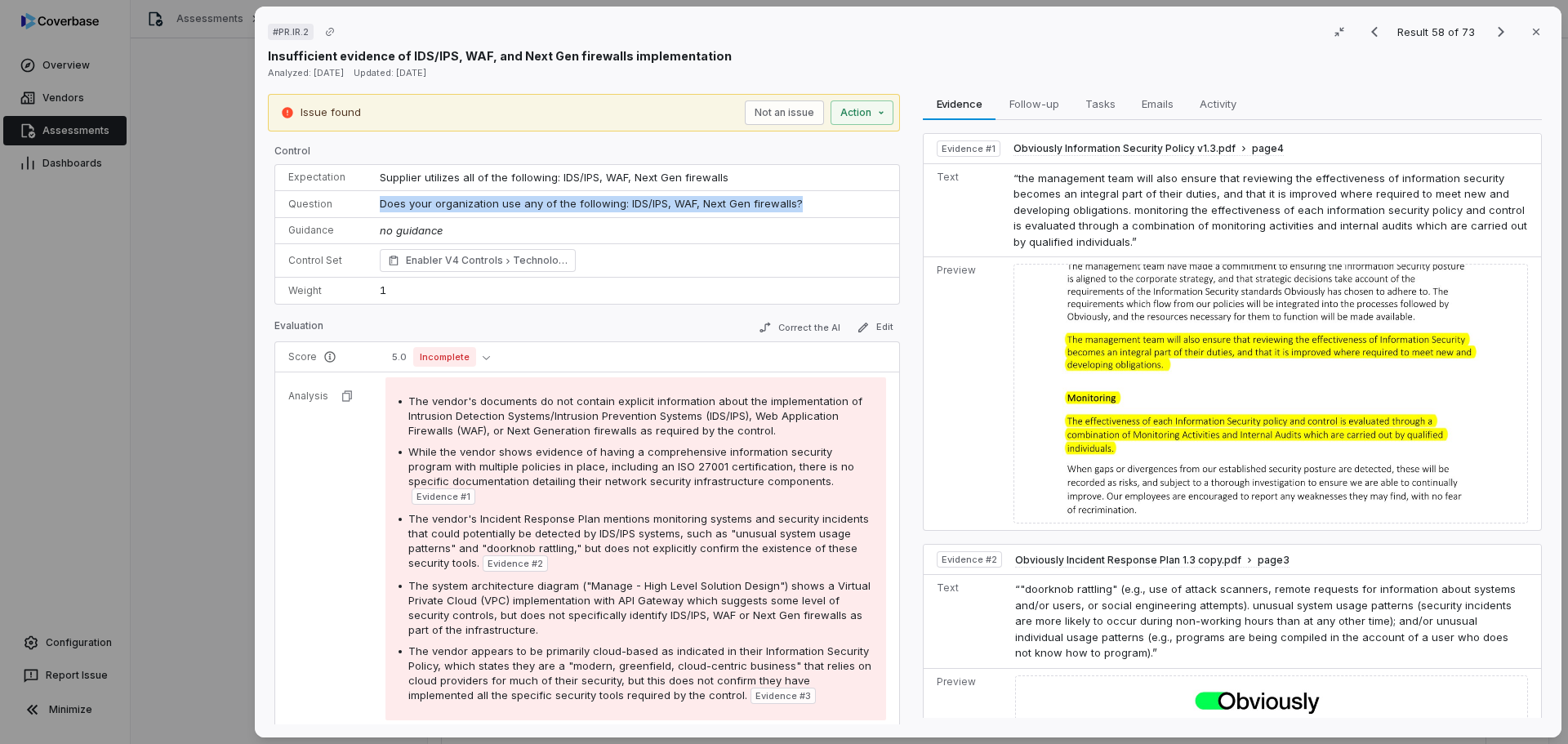
drag, startPoint x: 807, startPoint y: 204, endPoint x: 377, endPoint y: 197, distance: 430.1
click at [377, 197] on td "Does your organization use any of the following: IDS/IPS, WAF, Next Gen firewal…" at bounding box center [634, 205] width 529 height 27
copy span "Does your organization use any of the following: IDS/IPS, WAF, Next Gen firewal…"
click at [1491, 30] on icon "Next result" at bounding box center [1501, 32] width 20 height 20
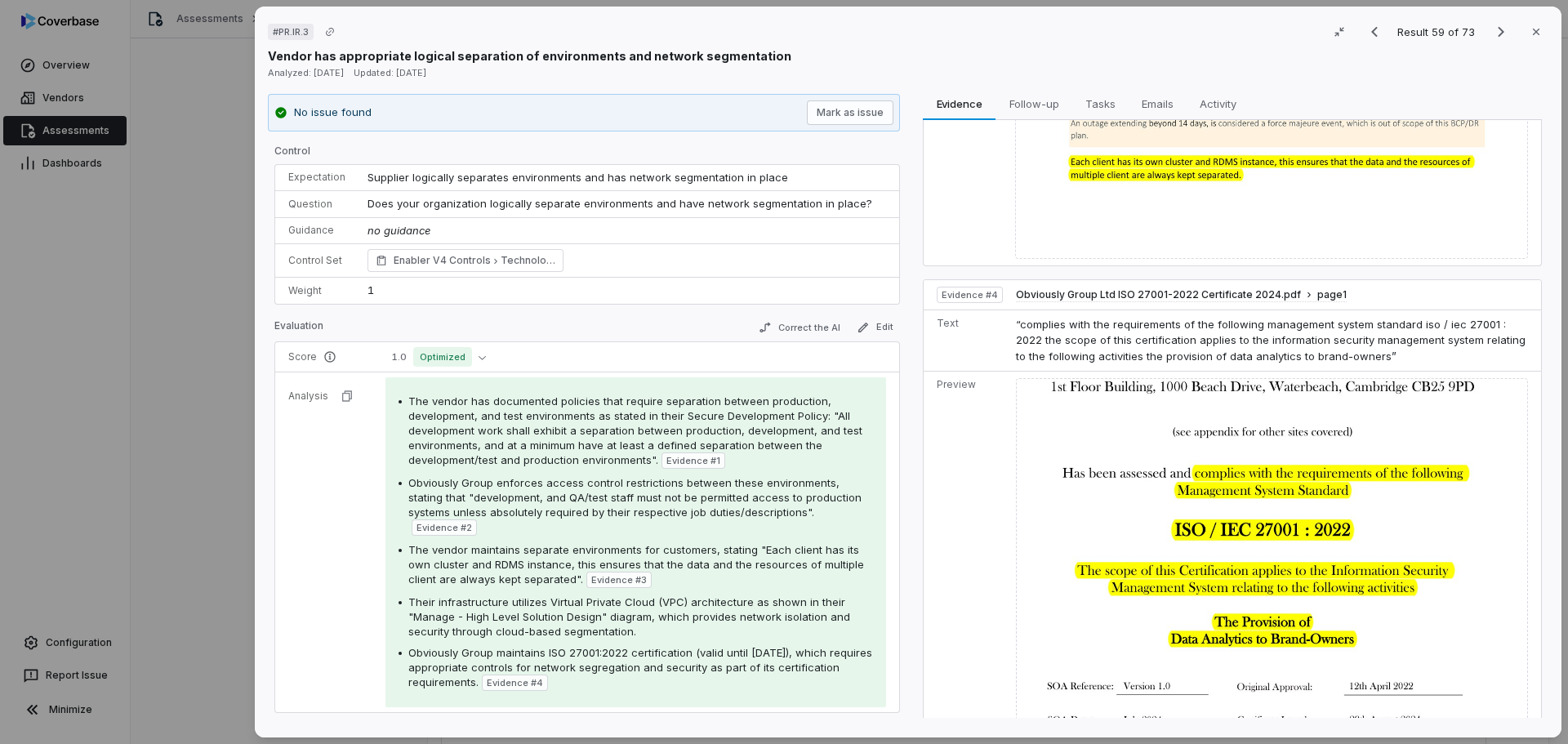
scroll to position [860, 0]
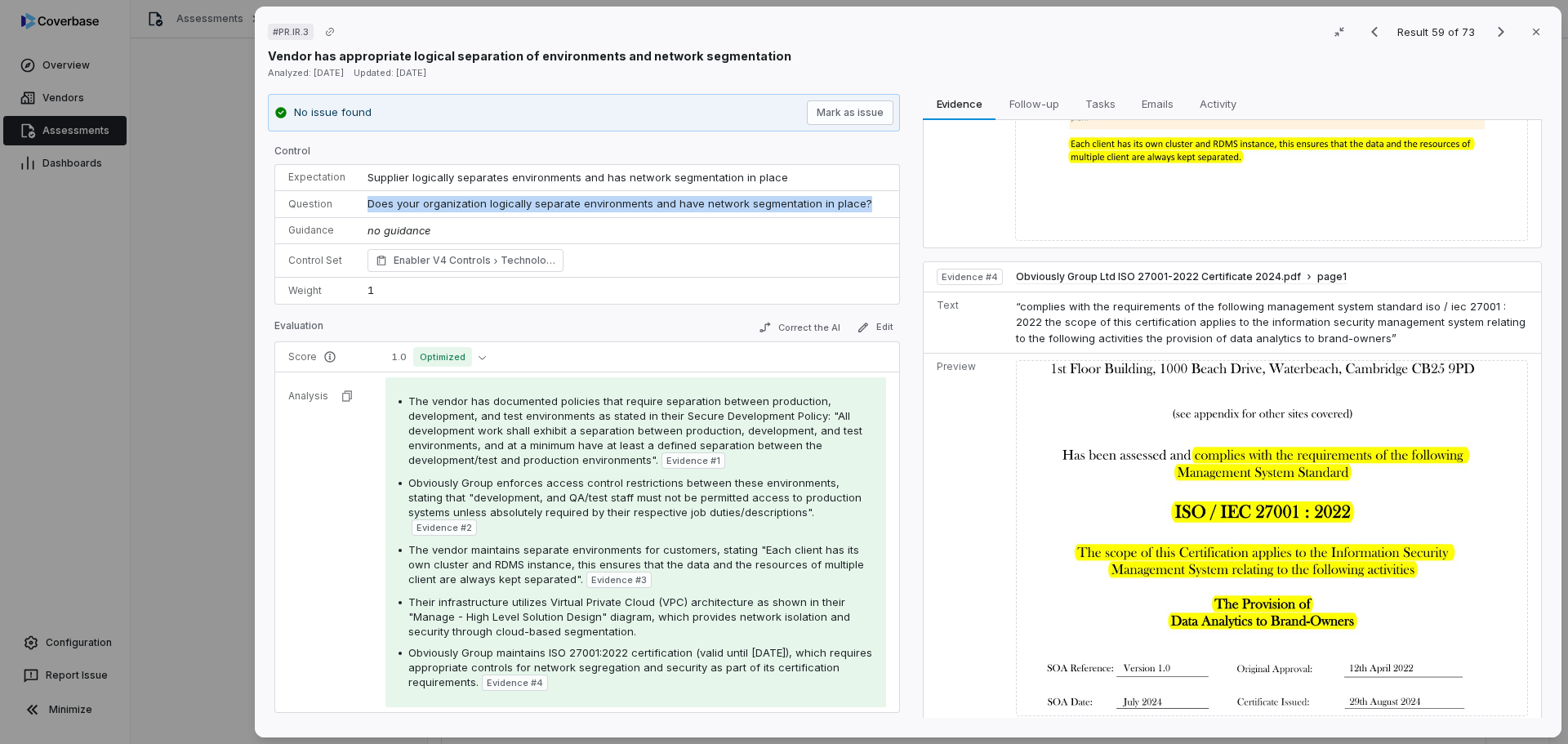
drag, startPoint x: 868, startPoint y: 199, endPoint x: 349, endPoint y: 201, distance: 519.0
click at [349, 201] on tr "Question Does your organization logically separate environments and have networ…" at bounding box center [587, 205] width 624 height 27
copy tr "Does your organization logically separate environments and have network segment…"
click at [1491, 32] on icon "Next result" at bounding box center [1501, 32] width 20 height 20
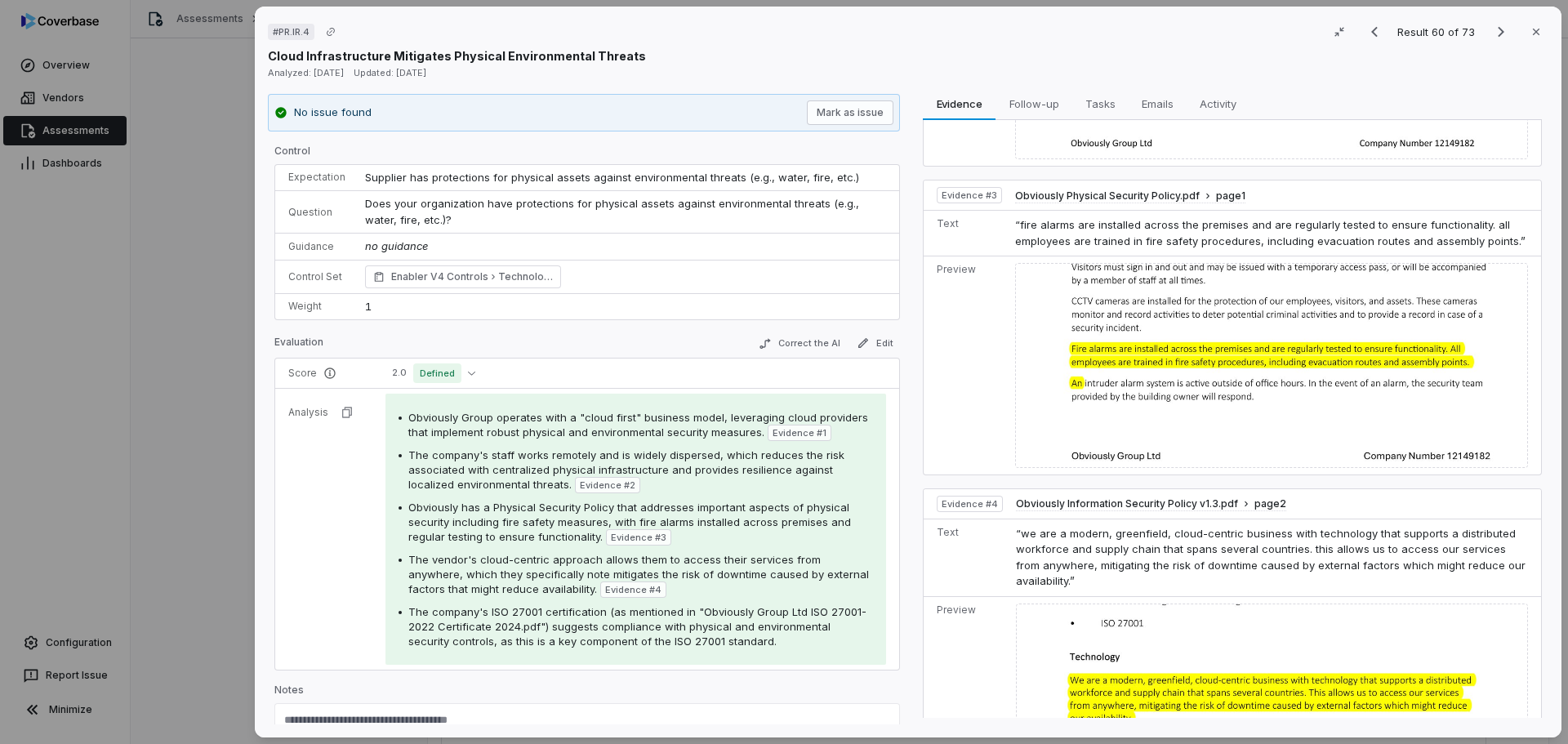
scroll to position [121, 0]
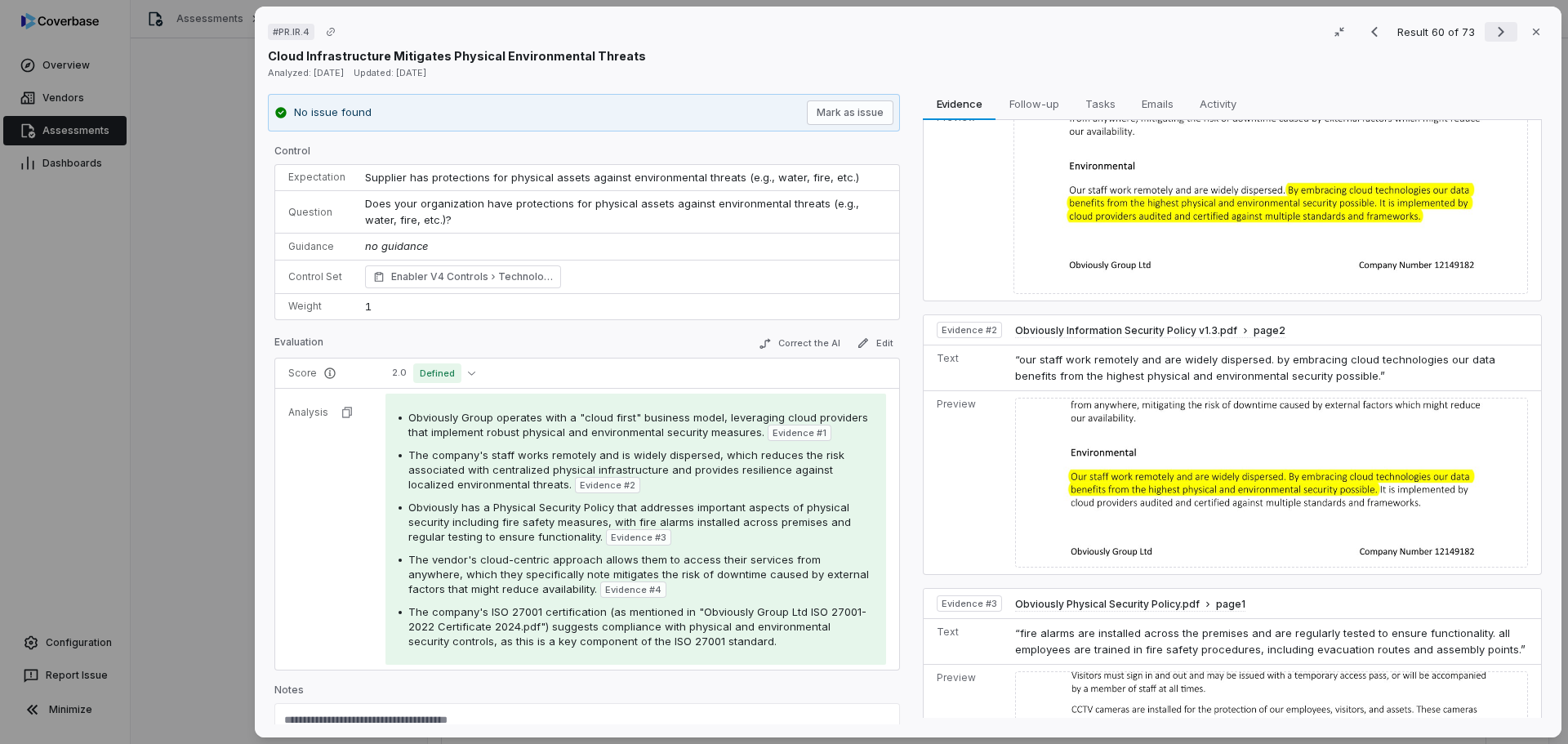
click at [1491, 24] on icon "Next result" at bounding box center [1501, 32] width 20 height 20
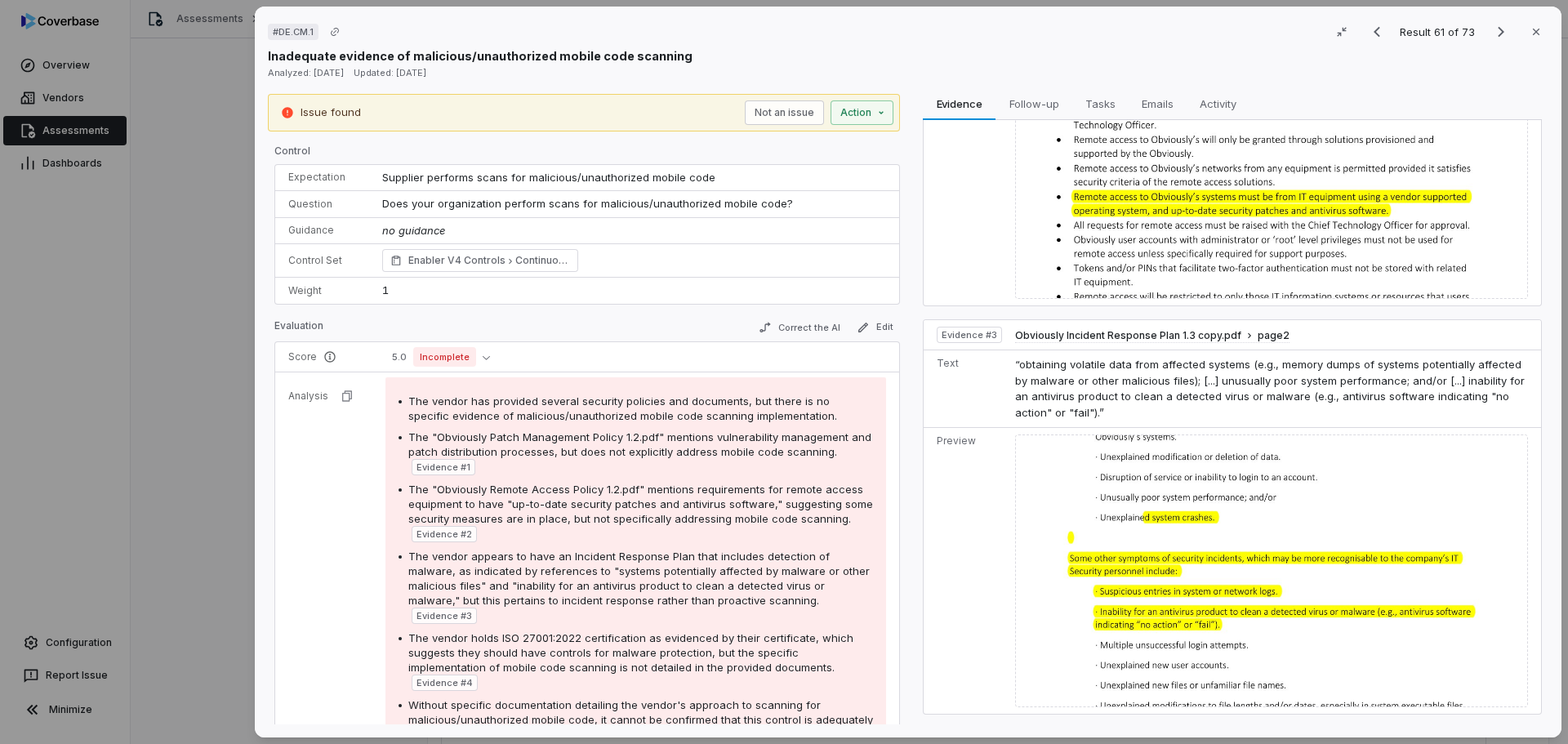
scroll to position [447, 0]
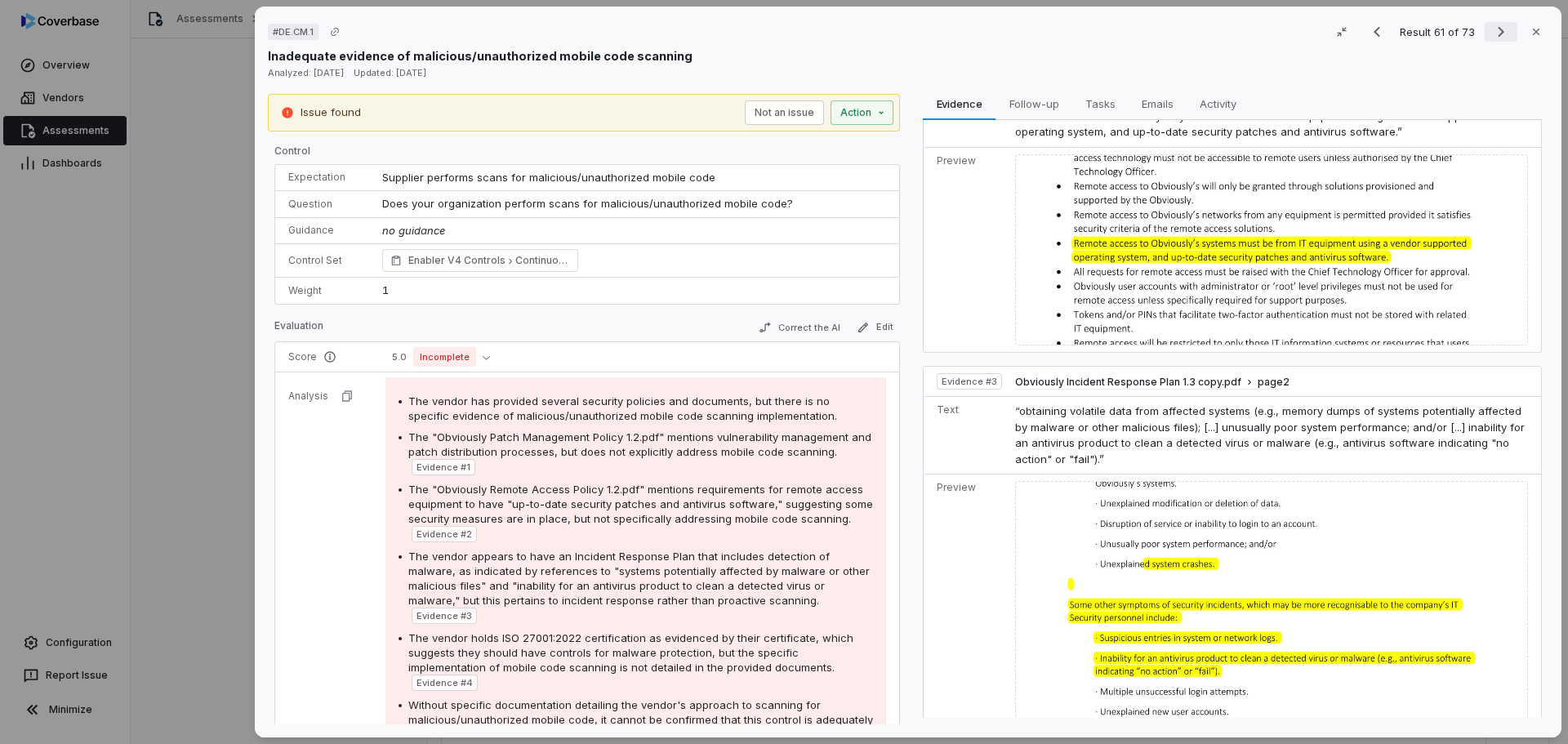
click at [1491, 37] on icon "Next result" at bounding box center [1501, 32] width 20 height 20
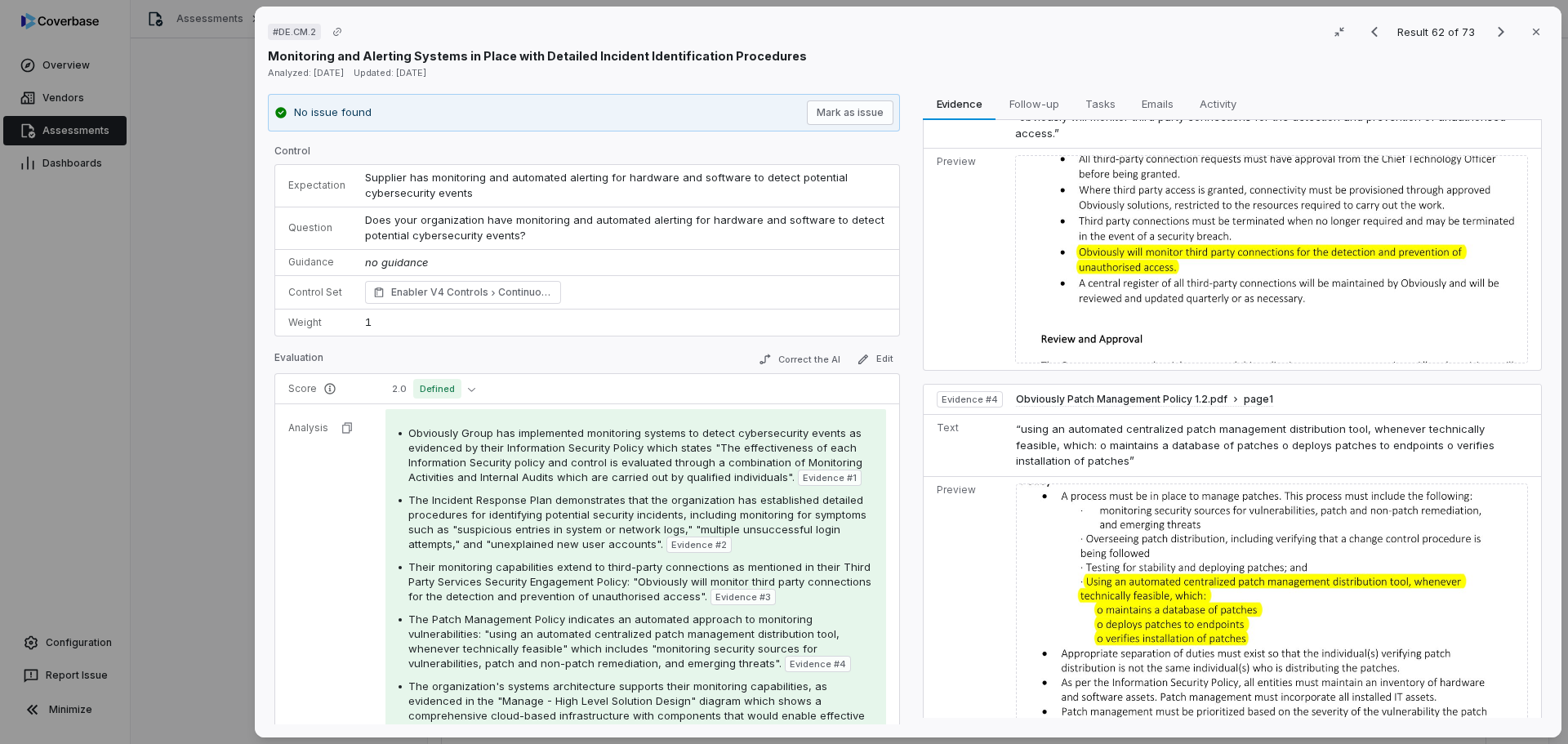
scroll to position [782, 0]
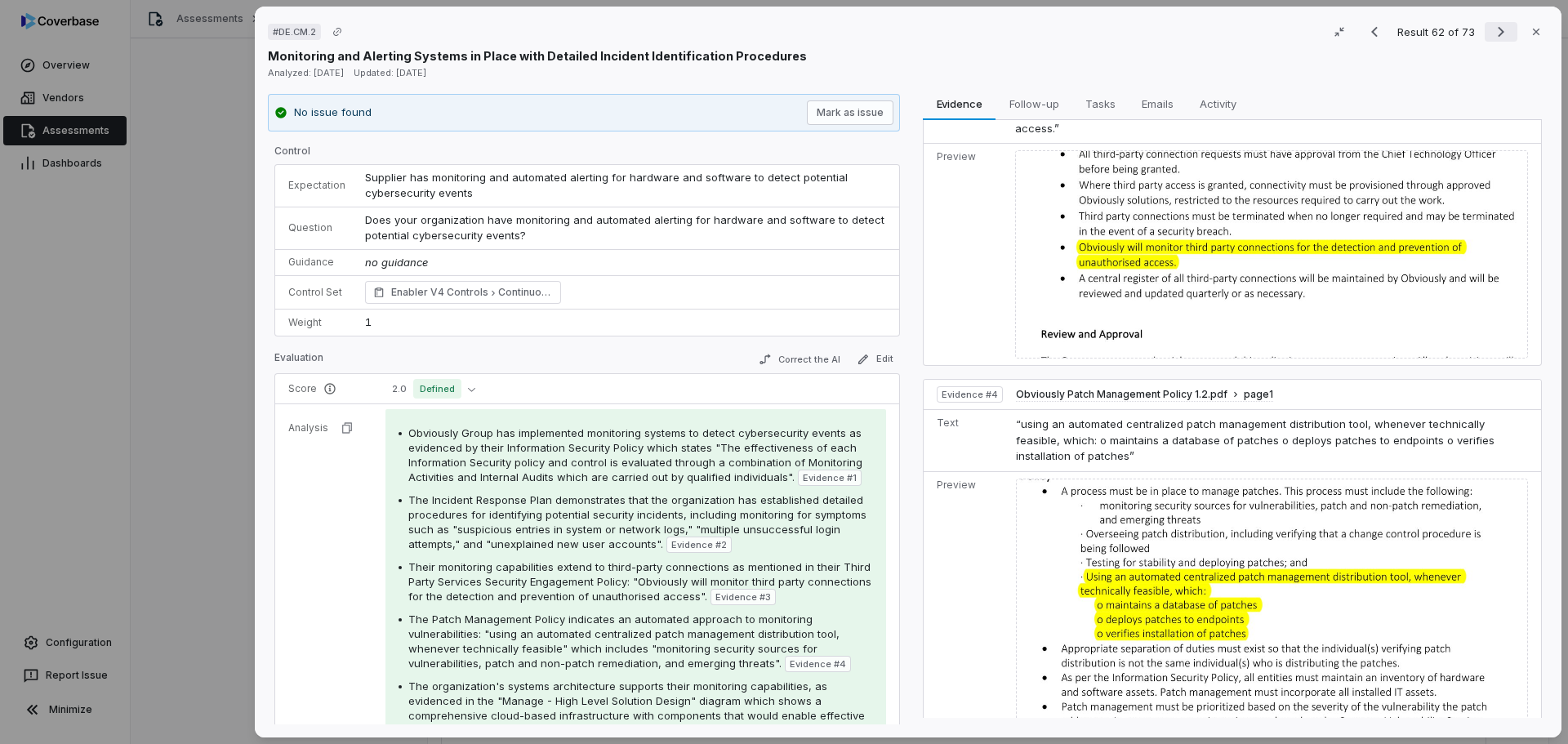
click at [1491, 34] on icon "Next result" at bounding box center [1501, 32] width 20 height 20
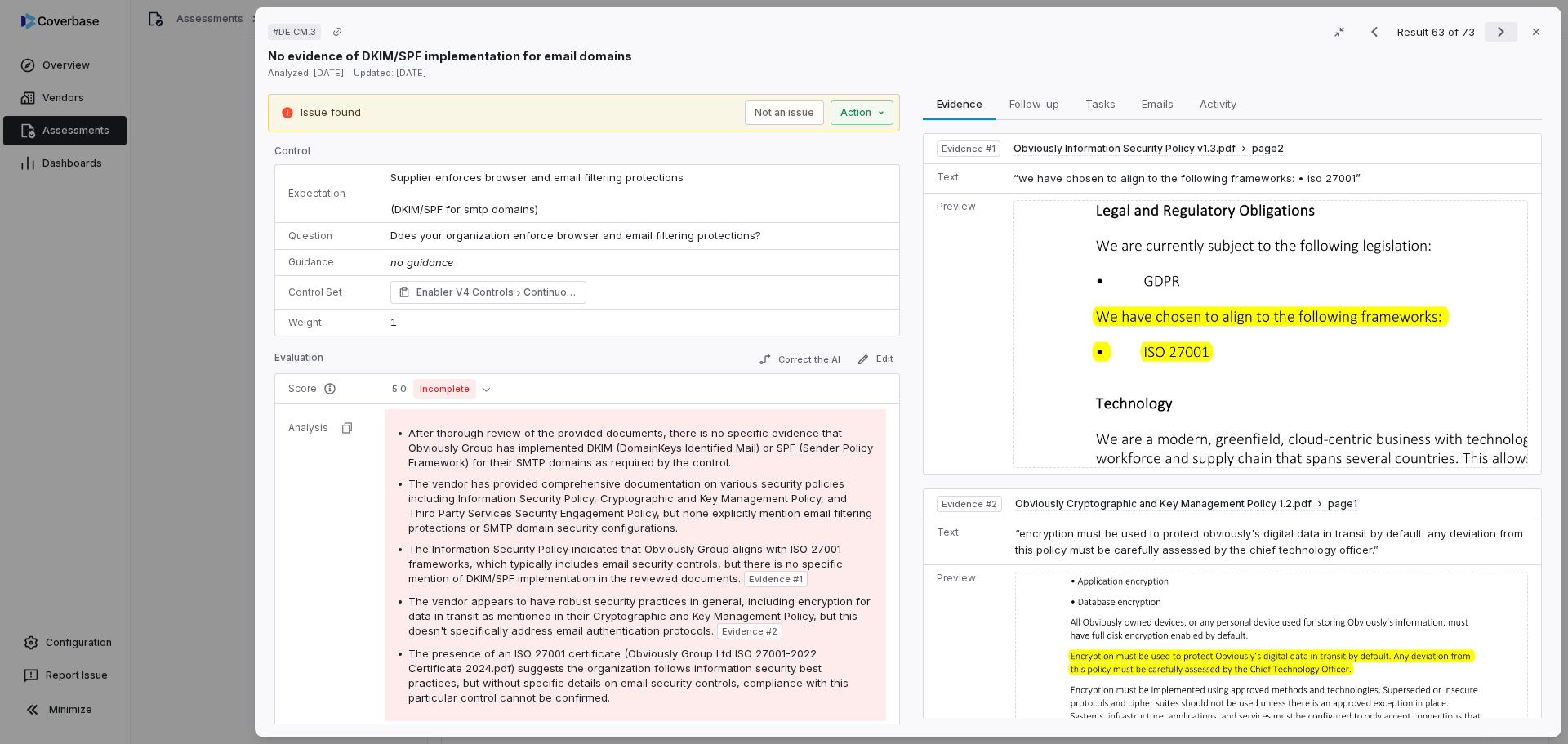
click at [1491, 32] on icon "Next result" at bounding box center [1501, 32] width 20 height 20
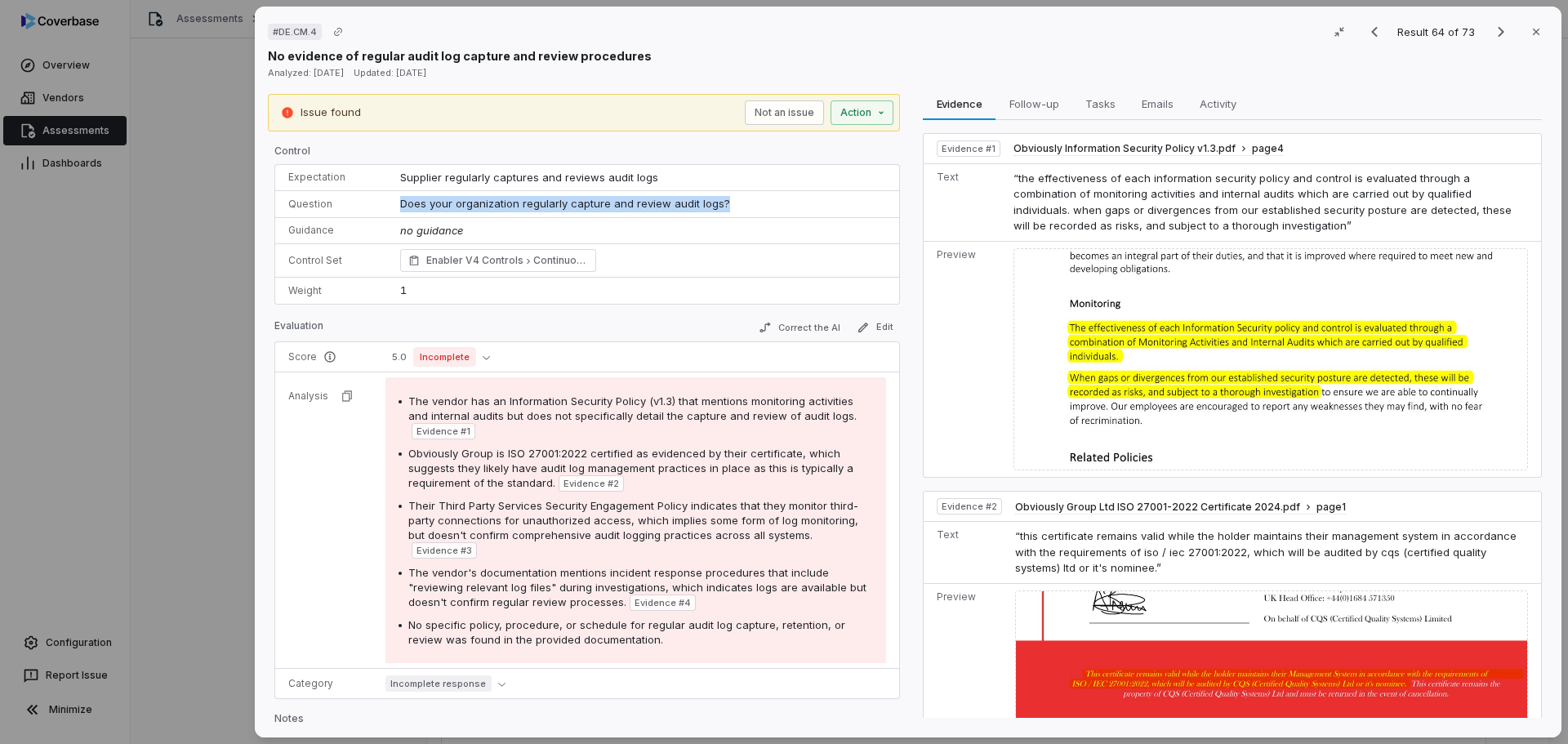
drag, startPoint x: 742, startPoint y: 205, endPoint x: 401, endPoint y: 195, distance: 341.1
click at [401, 195] on td "Does your organization regularly capture and review audit logs?" at bounding box center [644, 205] width 509 height 27
copy span "Does your organization regularly capture and review audit logs?"
click at [1491, 32] on icon "Next result" at bounding box center [1501, 32] width 20 height 20
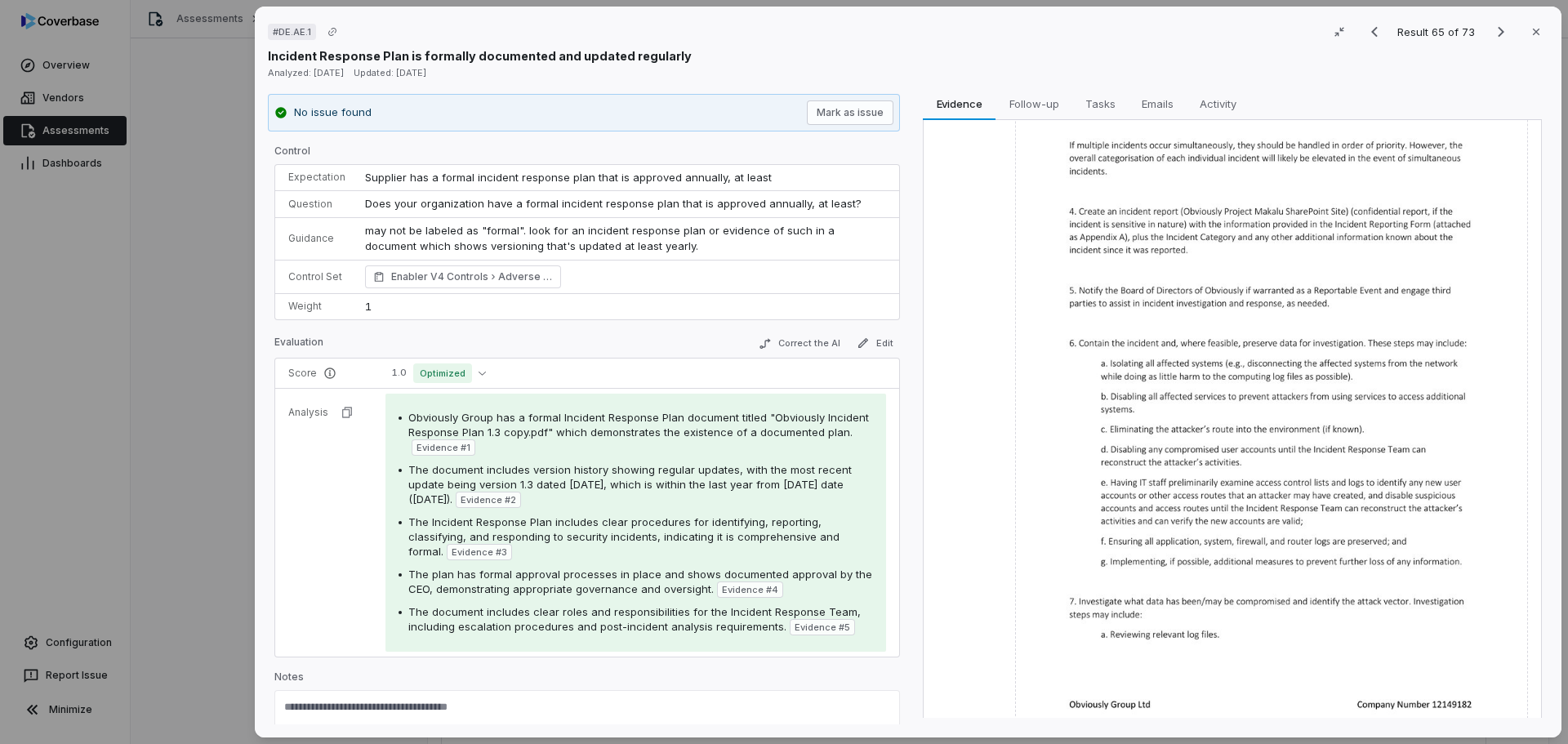
scroll to position [1415, 0]
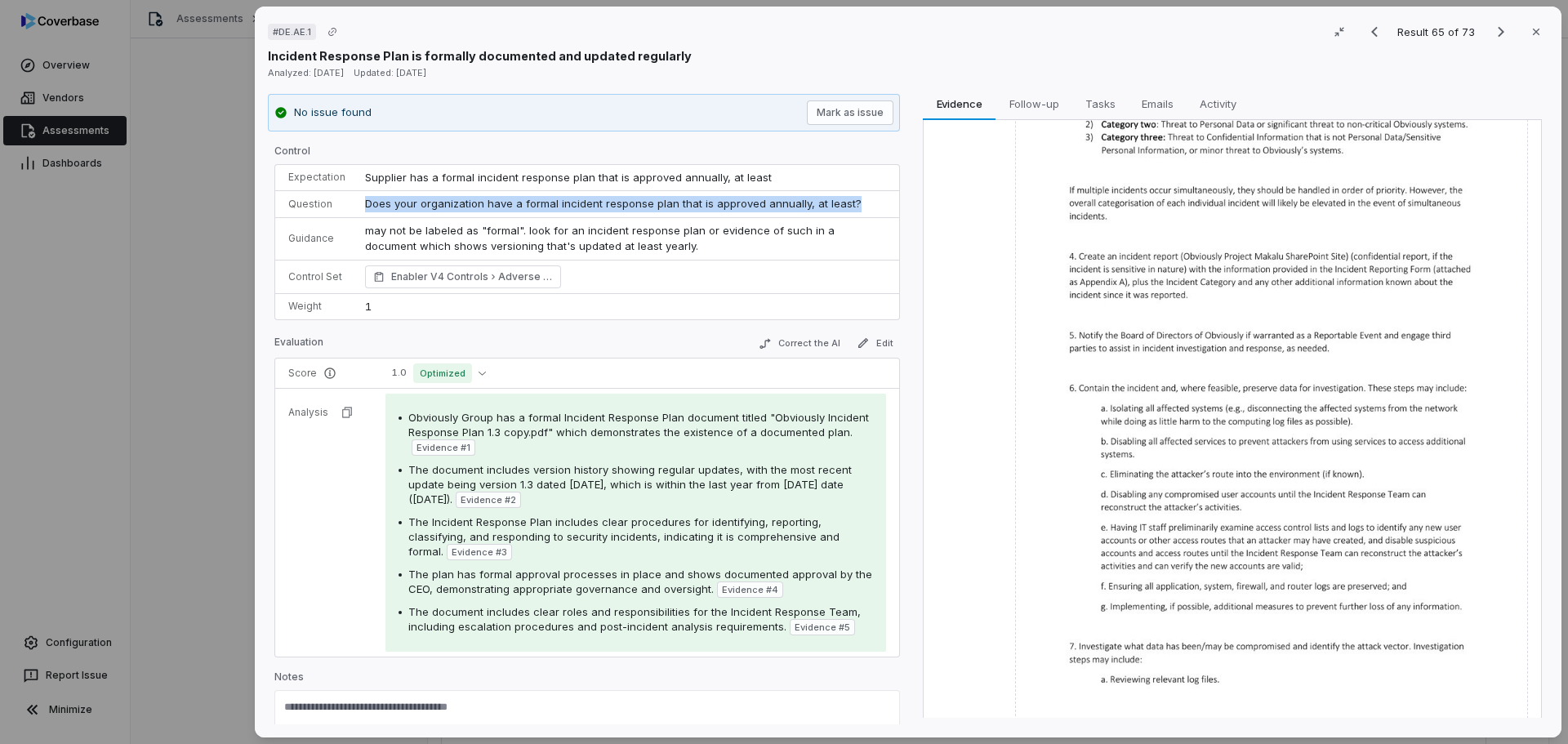
drag, startPoint x: 840, startPoint y: 201, endPoint x: 358, endPoint y: 200, distance: 482.0
click at [358, 200] on td "Does your organization have a formal incident response plan that is approved an…" at bounding box center [627, 205] width 544 height 27
click at [906, 238] on div at bounding box center [908, 409] width 9 height 632
click at [906, 56] on div "Incident Response Plan is formally documented and updated regularly" at bounding box center [908, 56] width 1280 height 17
click at [1491, 29] on icon "Next result" at bounding box center [1501, 32] width 20 height 20
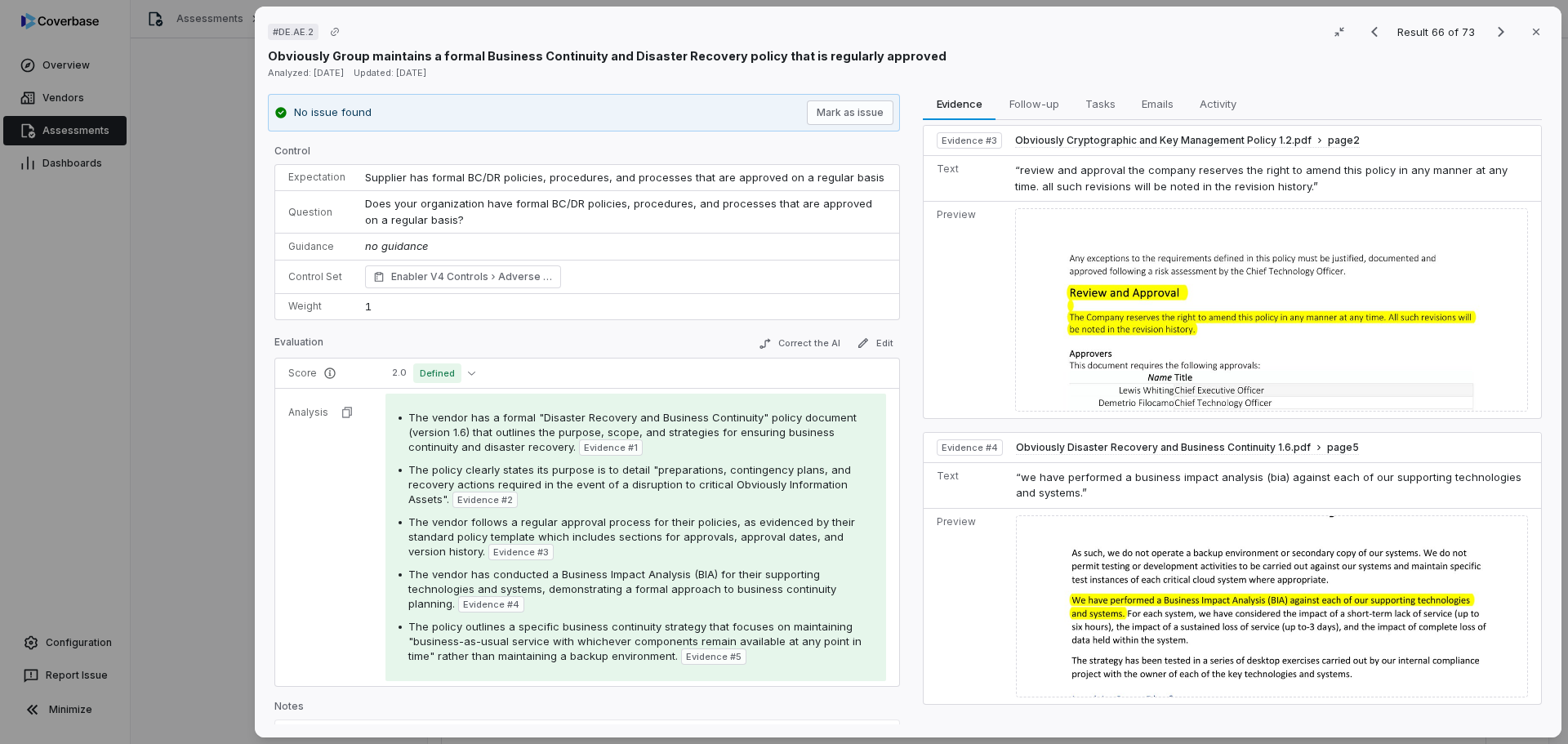
scroll to position [642, 0]
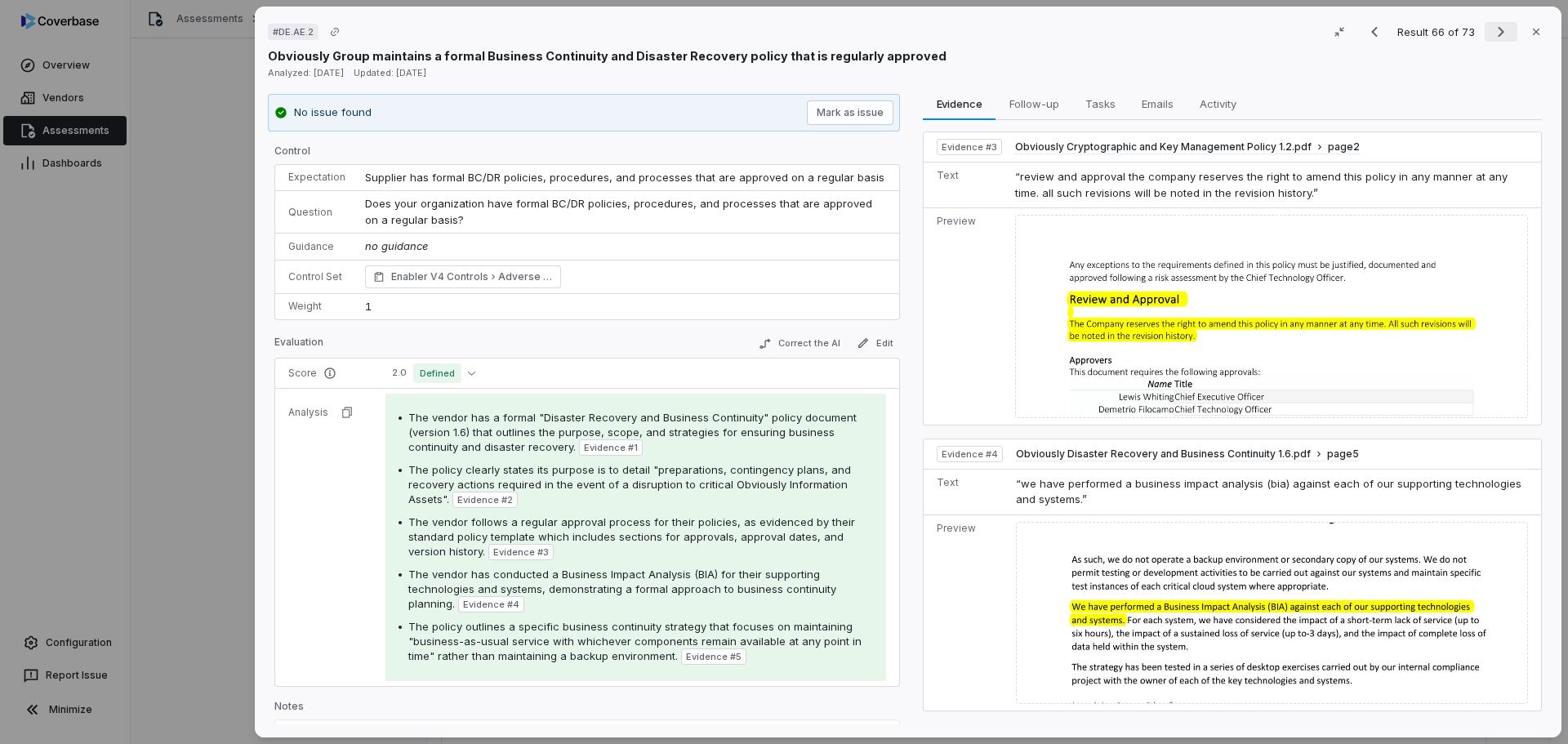
click at [1491, 33] on icon "Next result" at bounding box center [1501, 32] width 20 height 20
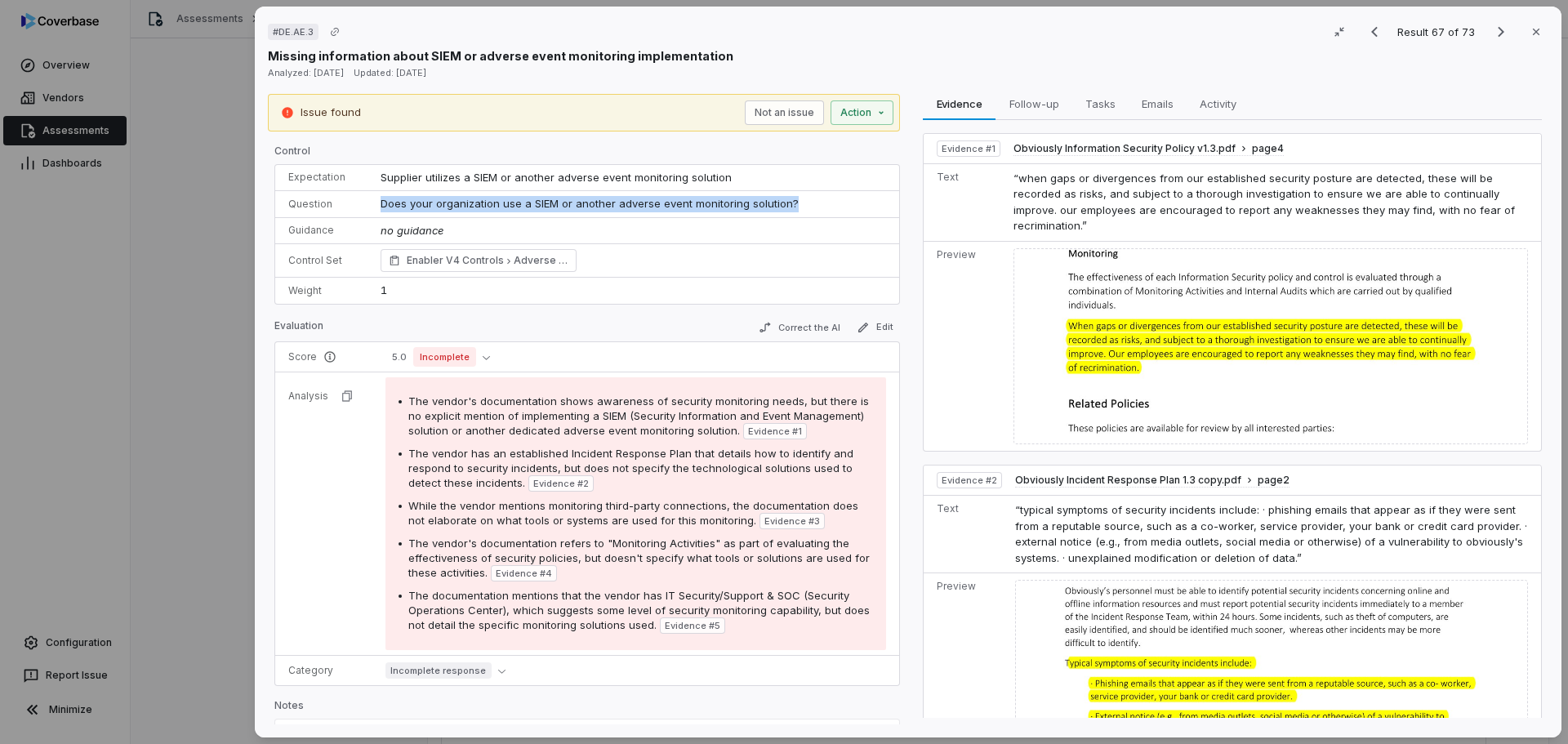
drag, startPoint x: 797, startPoint y: 196, endPoint x: 348, endPoint y: 206, distance: 449.1
click at [348, 206] on tr "Question Does your organization use a SIEM or another adverse event monitoring …" at bounding box center [587, 205] width 624 height 27
copy tr "Does your organization use a SIEM or another adverse event monitoring solution?"
click at [1492, 32] on icon "Next result" at bounding box center [1501, 32] width 20 height 20
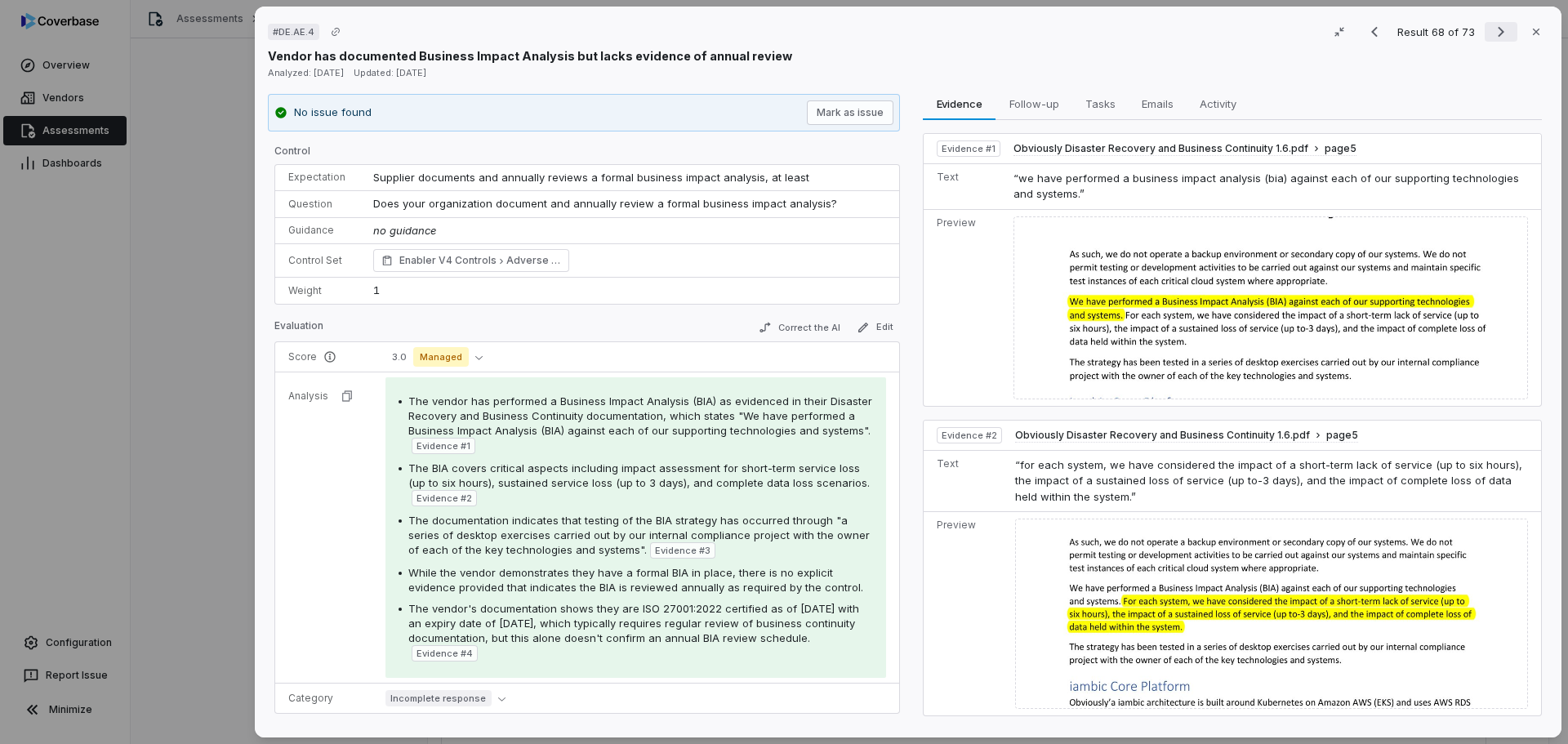
click at [1496, 29] on icon "Next result" at bounding box center [1501, 32] width 20 height 20
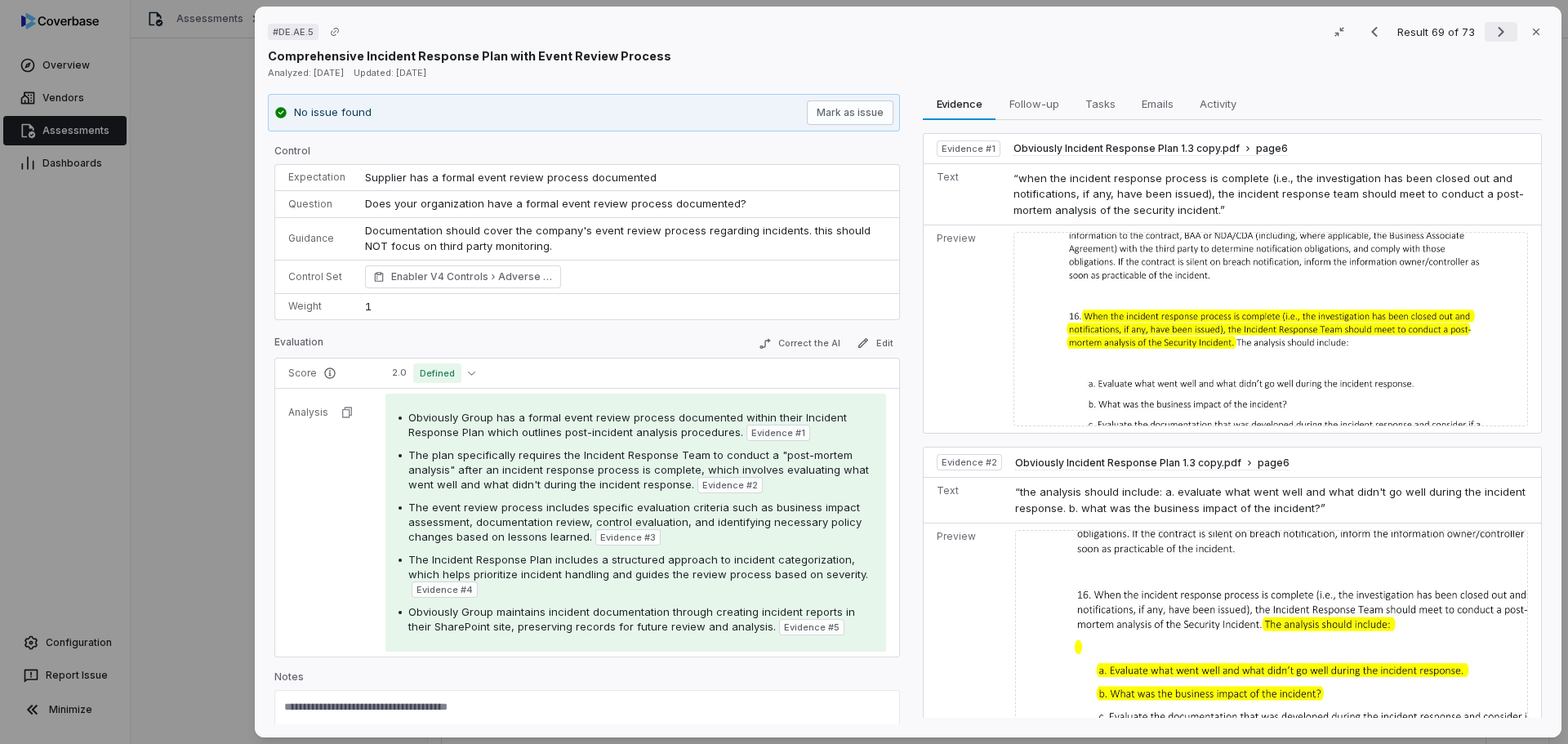
click at [1491, 31] on icon "Next result" at bounding box center [1501, 32] width 20 height 20
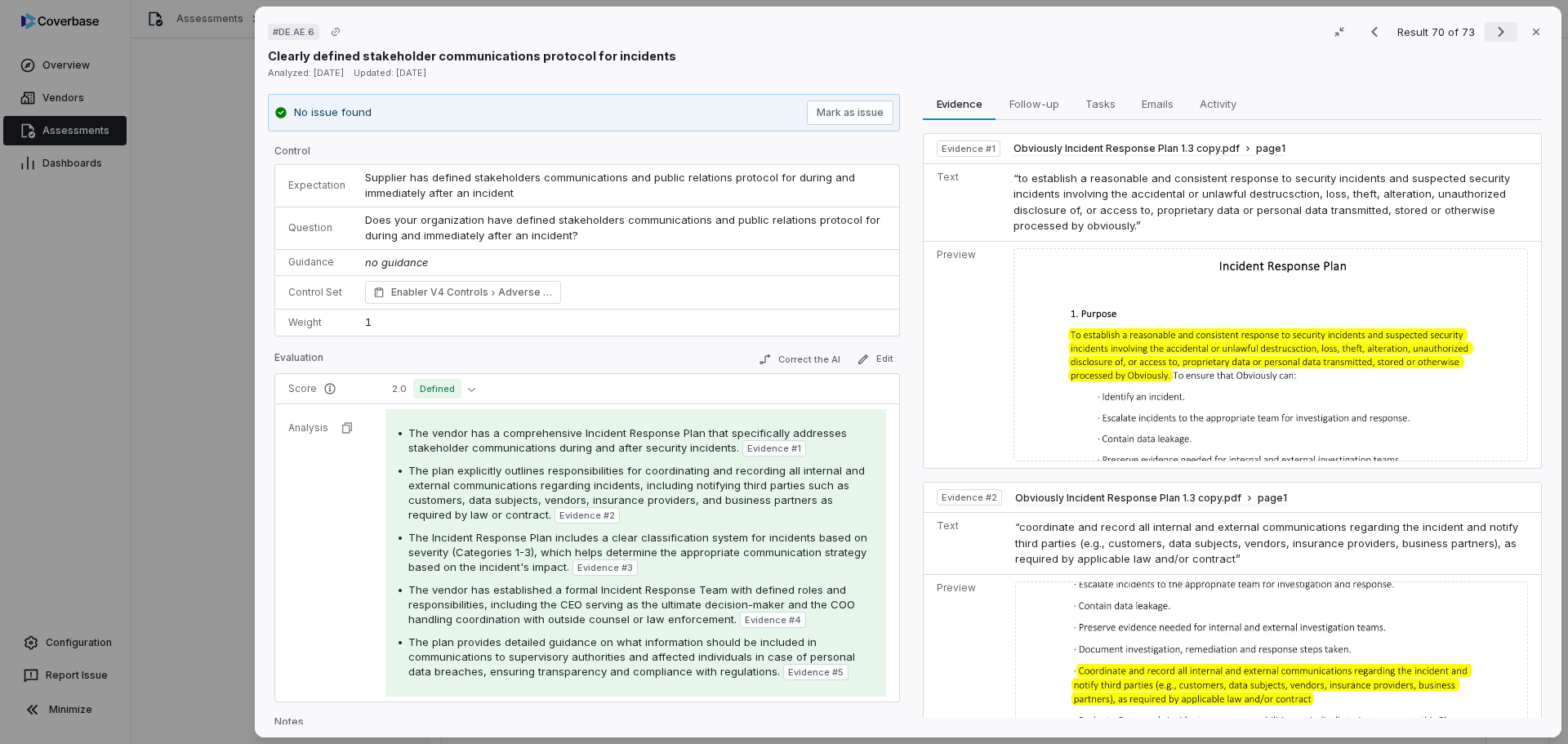
click at [1491, 31] on icon "Next result" at bounding box center [1501, 32] width 20 height 20
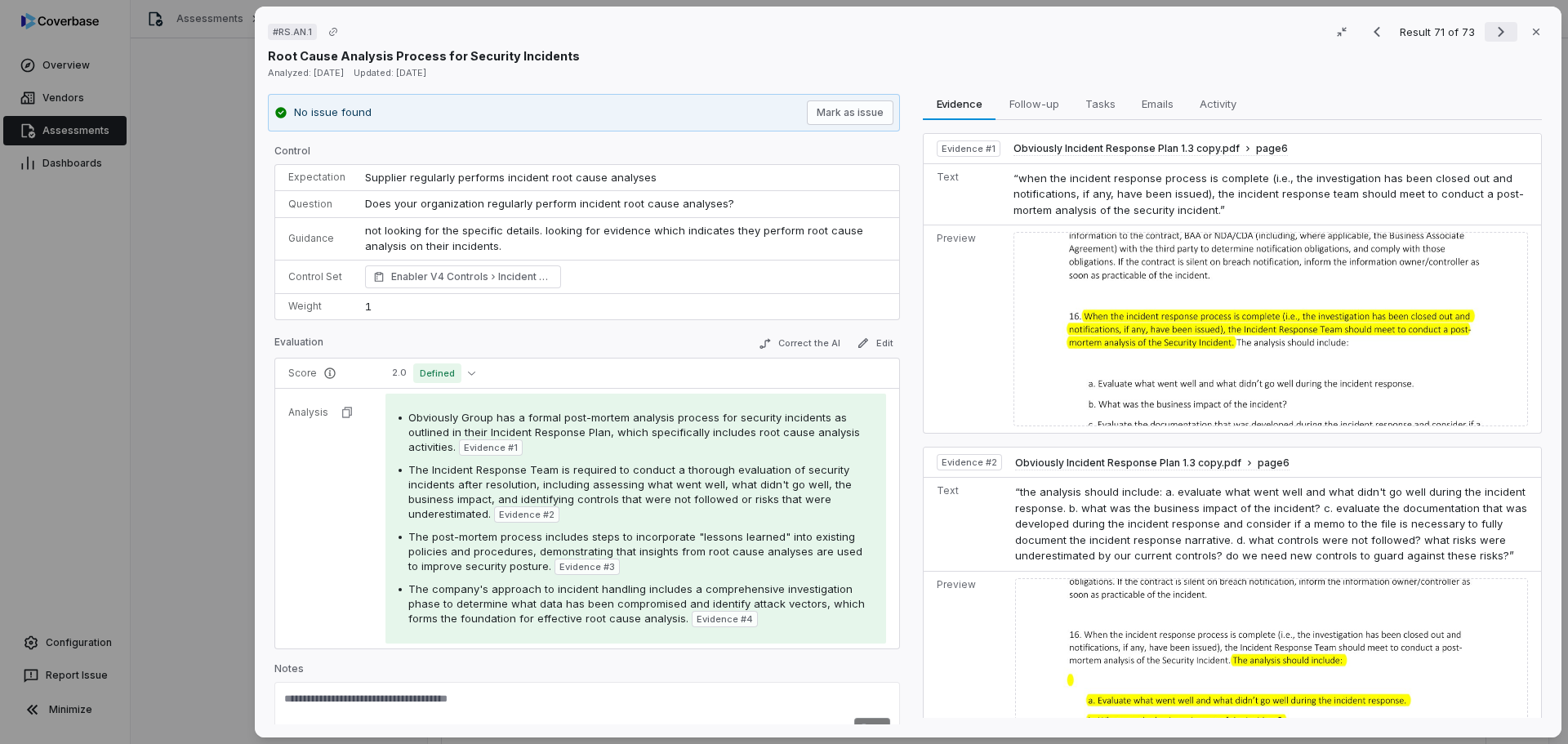
click at [1491, 31] on icon "Next result" at bounding box center [1501, 32] width 20 height 20
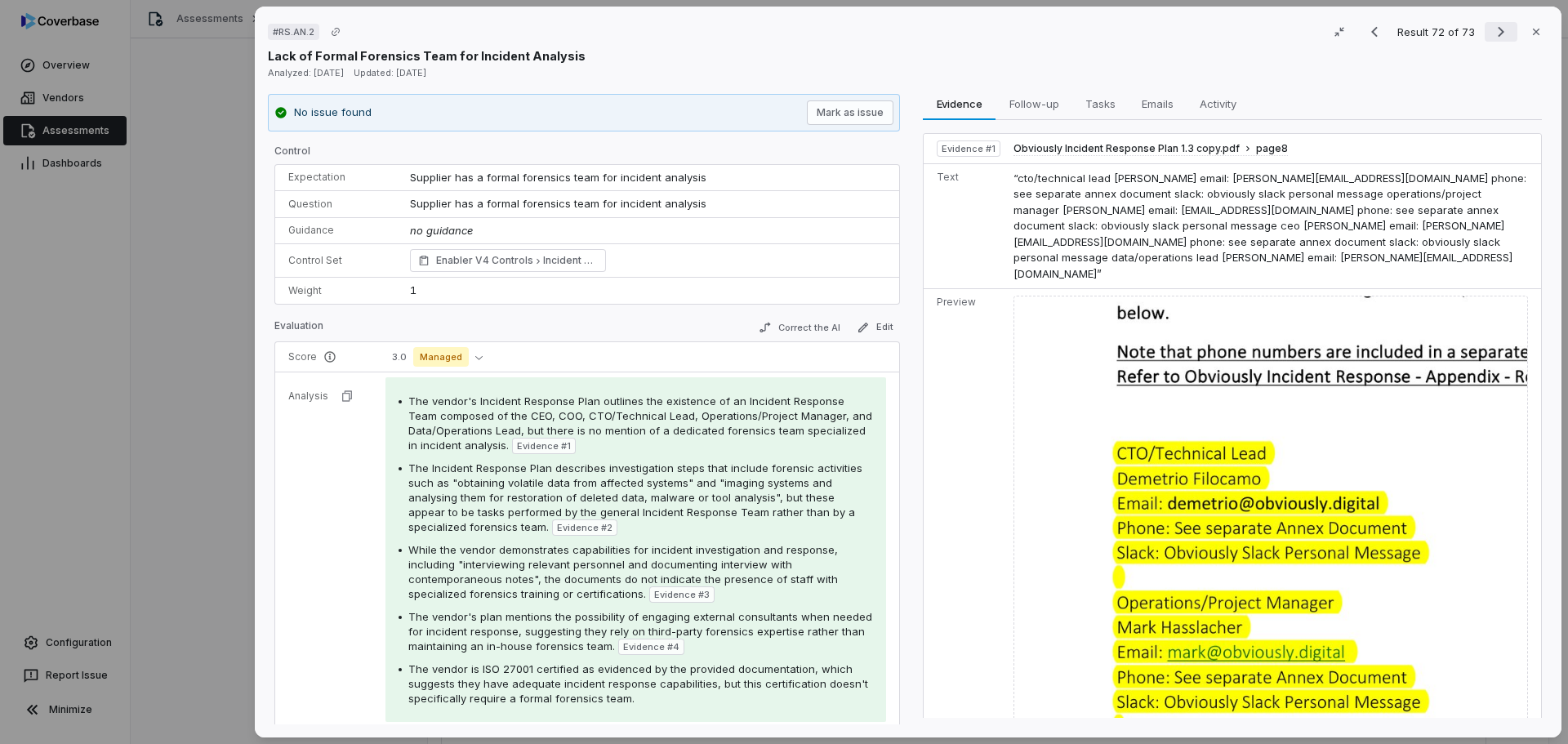
click at [1491, 31] on icon "Next result" at bounding box center [1501, 32] width 20 height 20
